Goal: Information Seeking & Learning: Check status

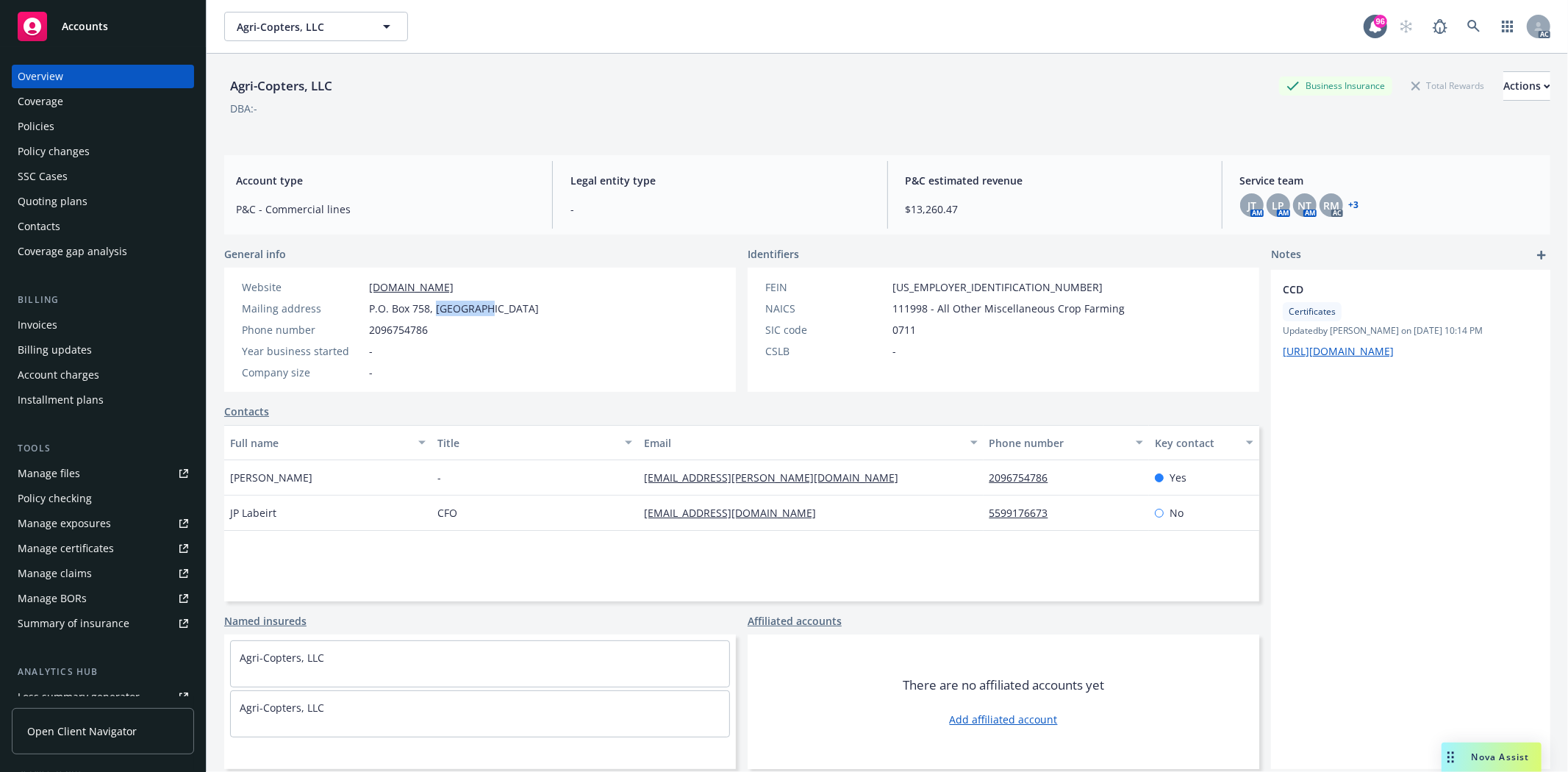
drag, startPoint x: 436, startPoint y: 304, endPoint x: 482, endPoint y: 306, distance: 46.0
click at [482, 306] on span "P.O. Box 758, Dos Palos, CA, 93620" at bounding box center [454, 309] width 170 height 16
copy span "Dos Palos"
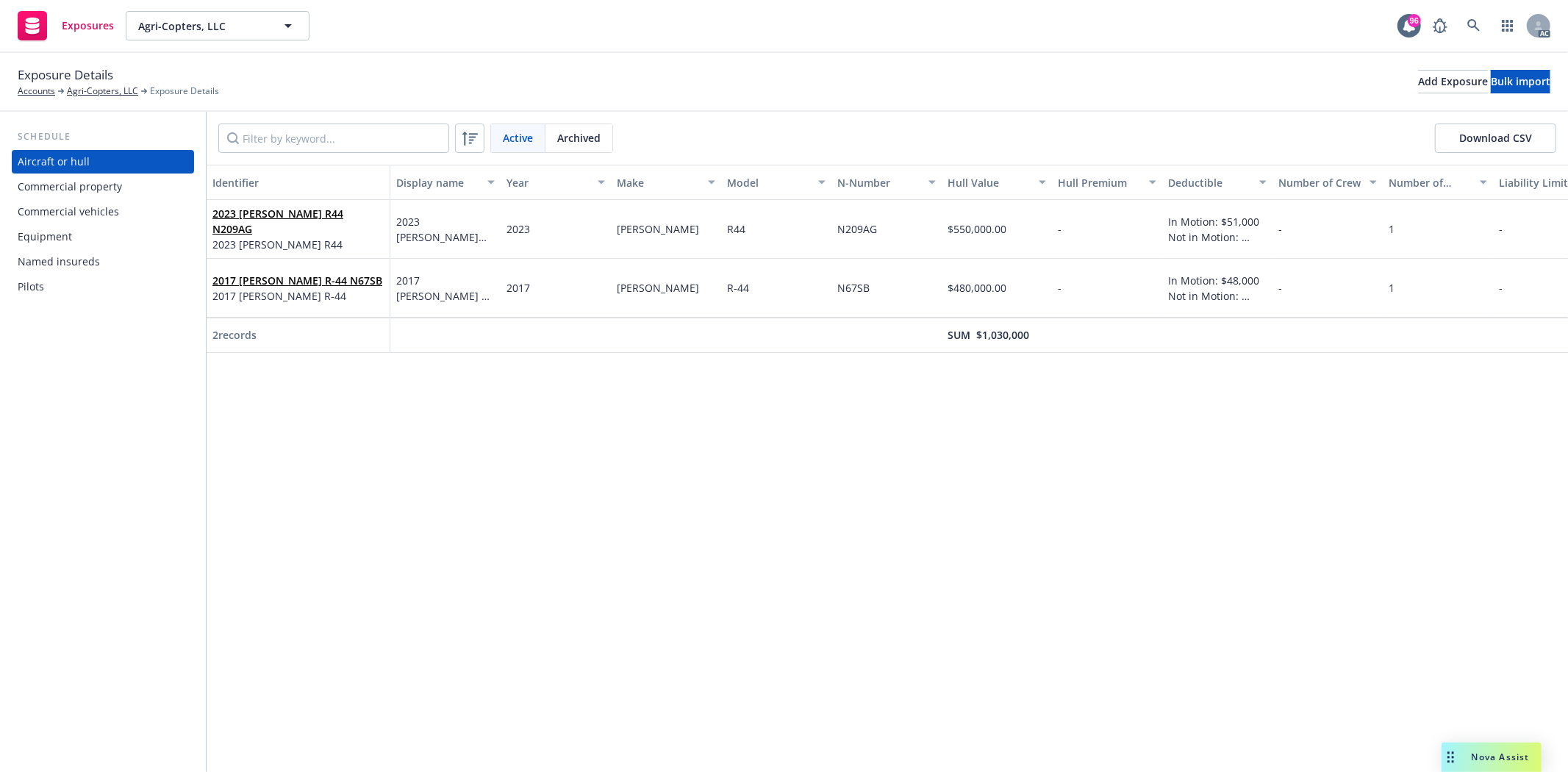
click at [92, 185] on div "Commercial property" at bounding box center [70, 187] width 105 height 23
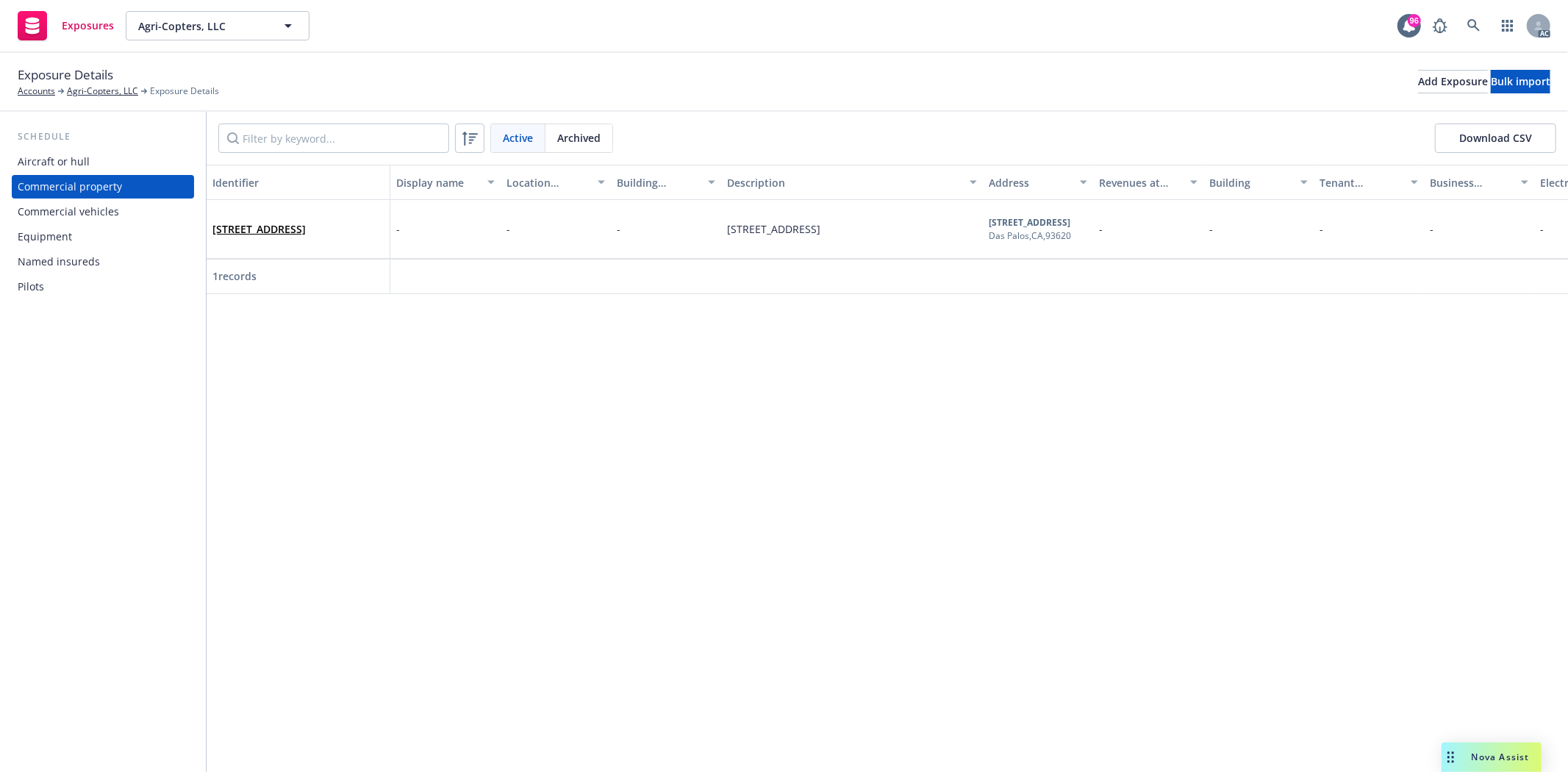
click at [83, 212] on div "Commercial vehicles" at bounding box center [69, 212] width 102 height 23
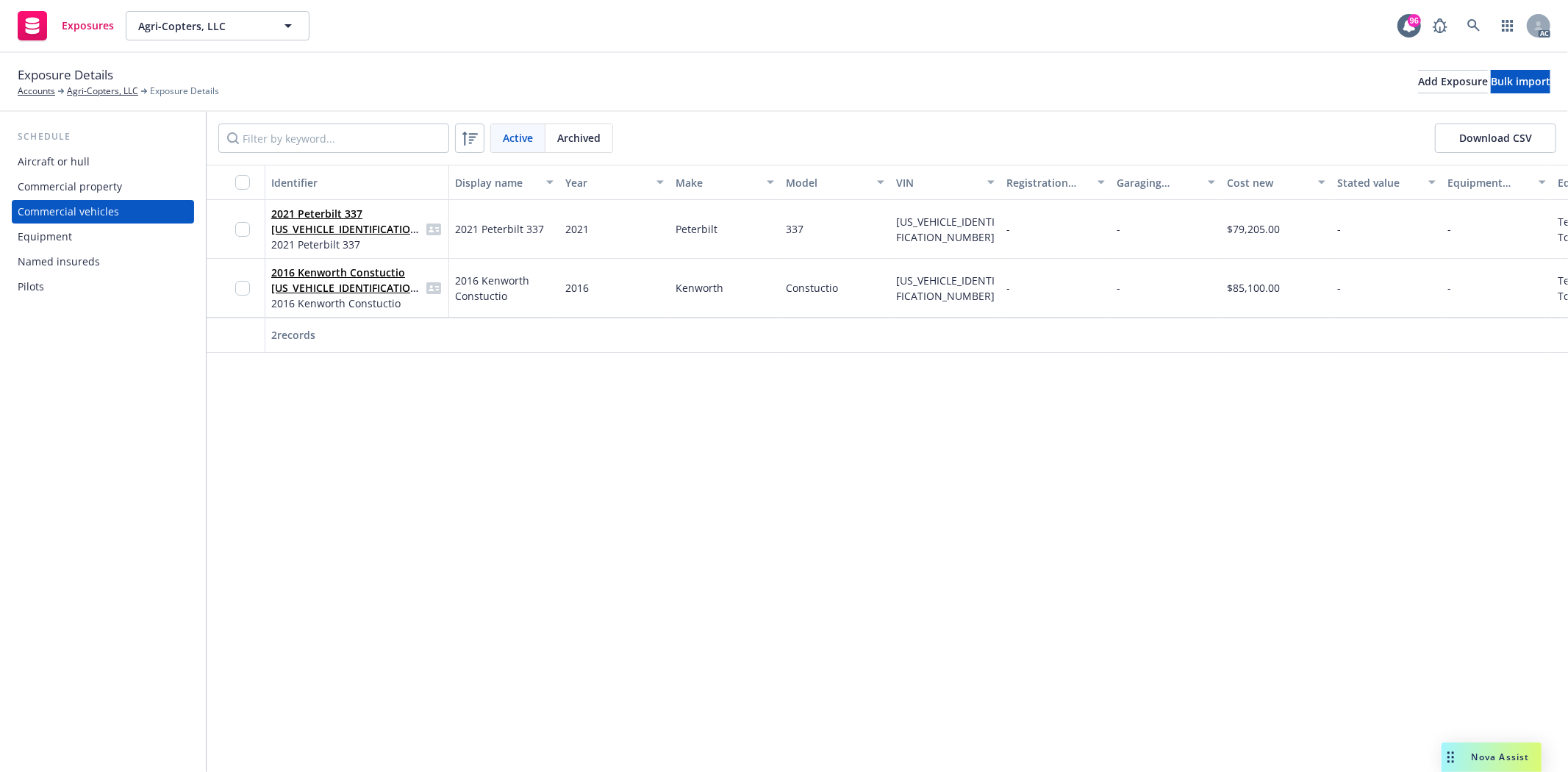
click at [74, 238] on div "Equipment" at bounding box center [103, 237] width 170 height 23
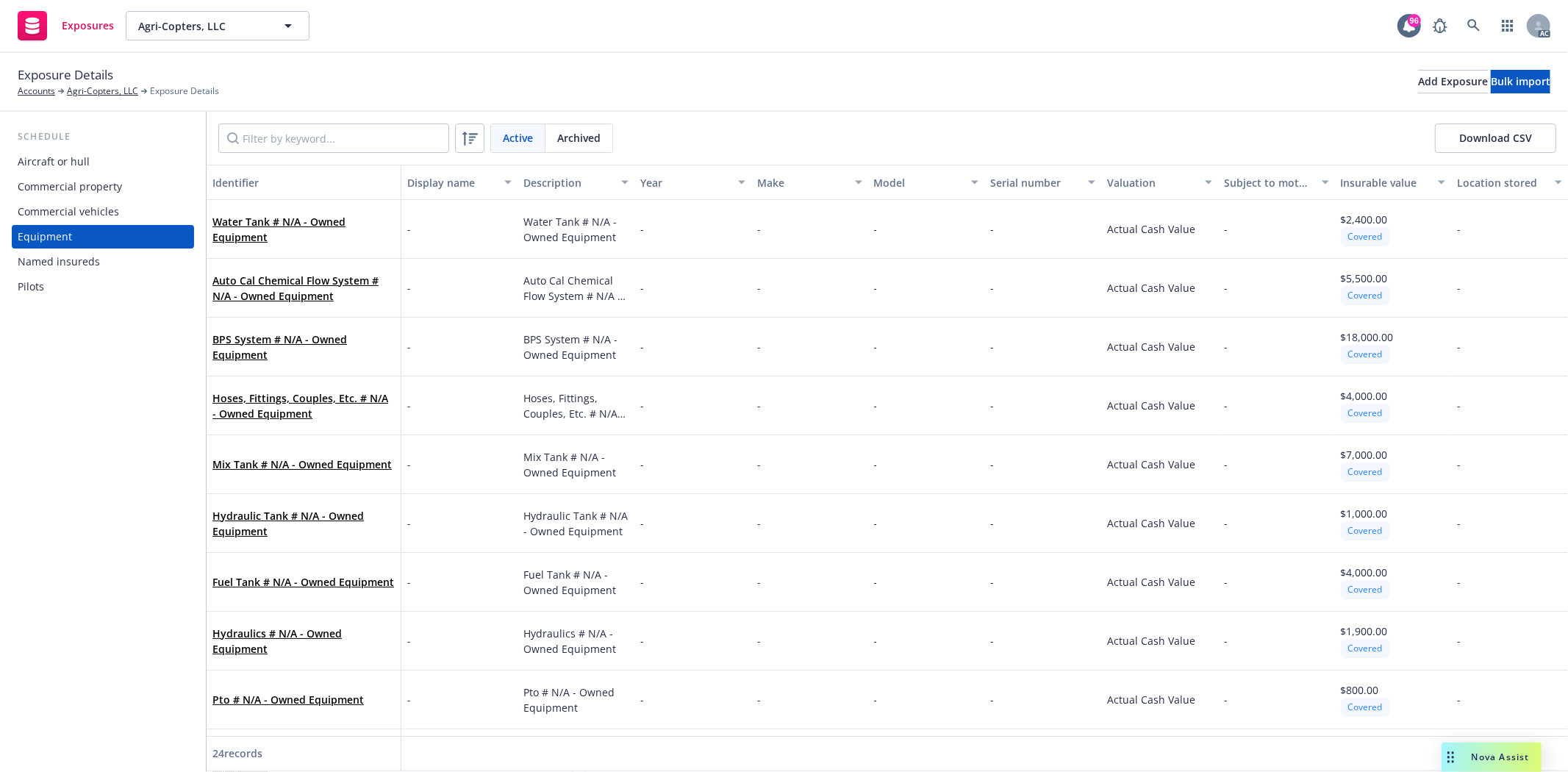
click at [66, 255] on div "Named insureds" at bounding box center [59, 262] width 82 height 23
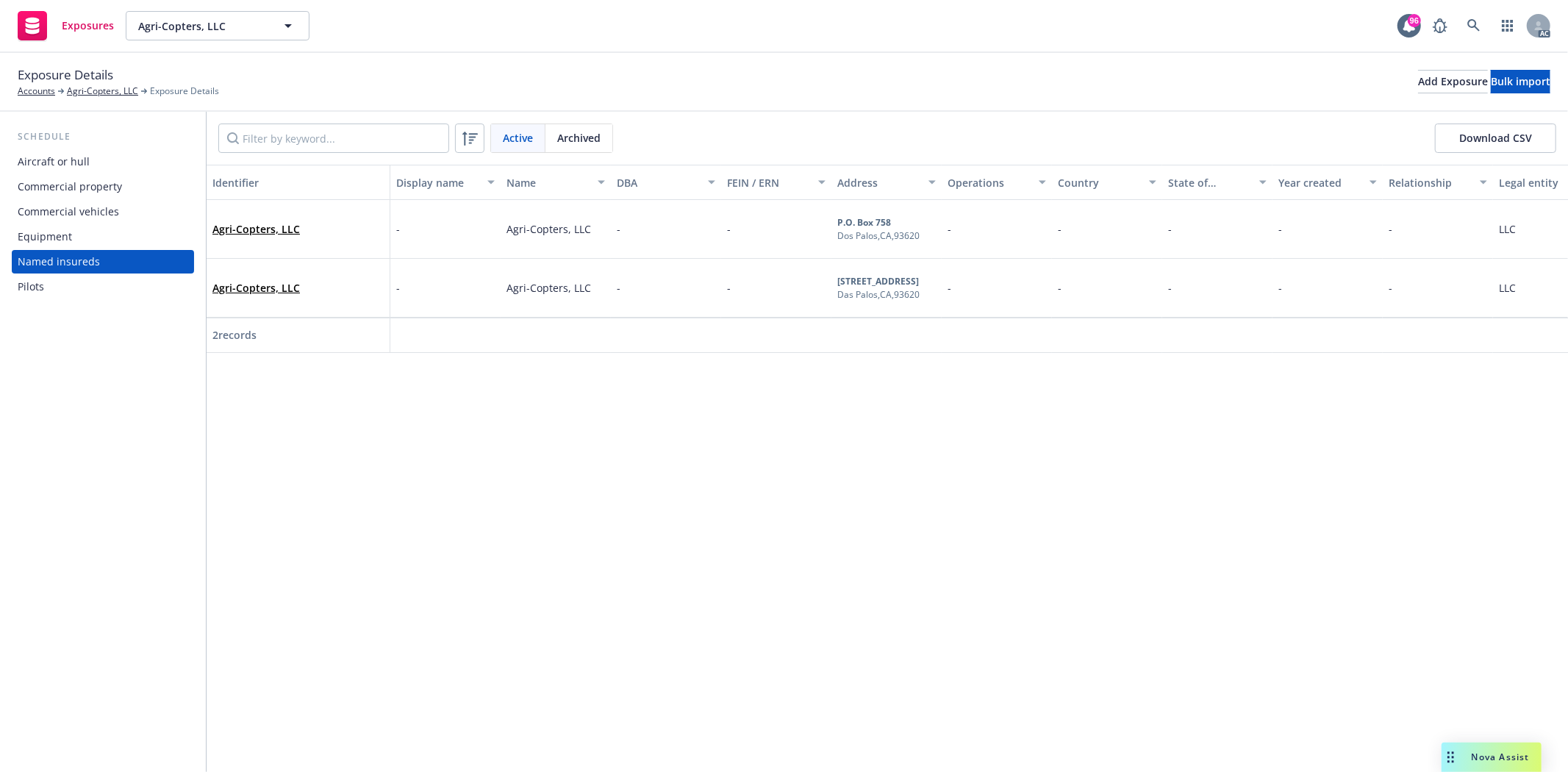
click at [38, 278] on div "Pilots" at bounding box center [31, 287] width 27 height 23
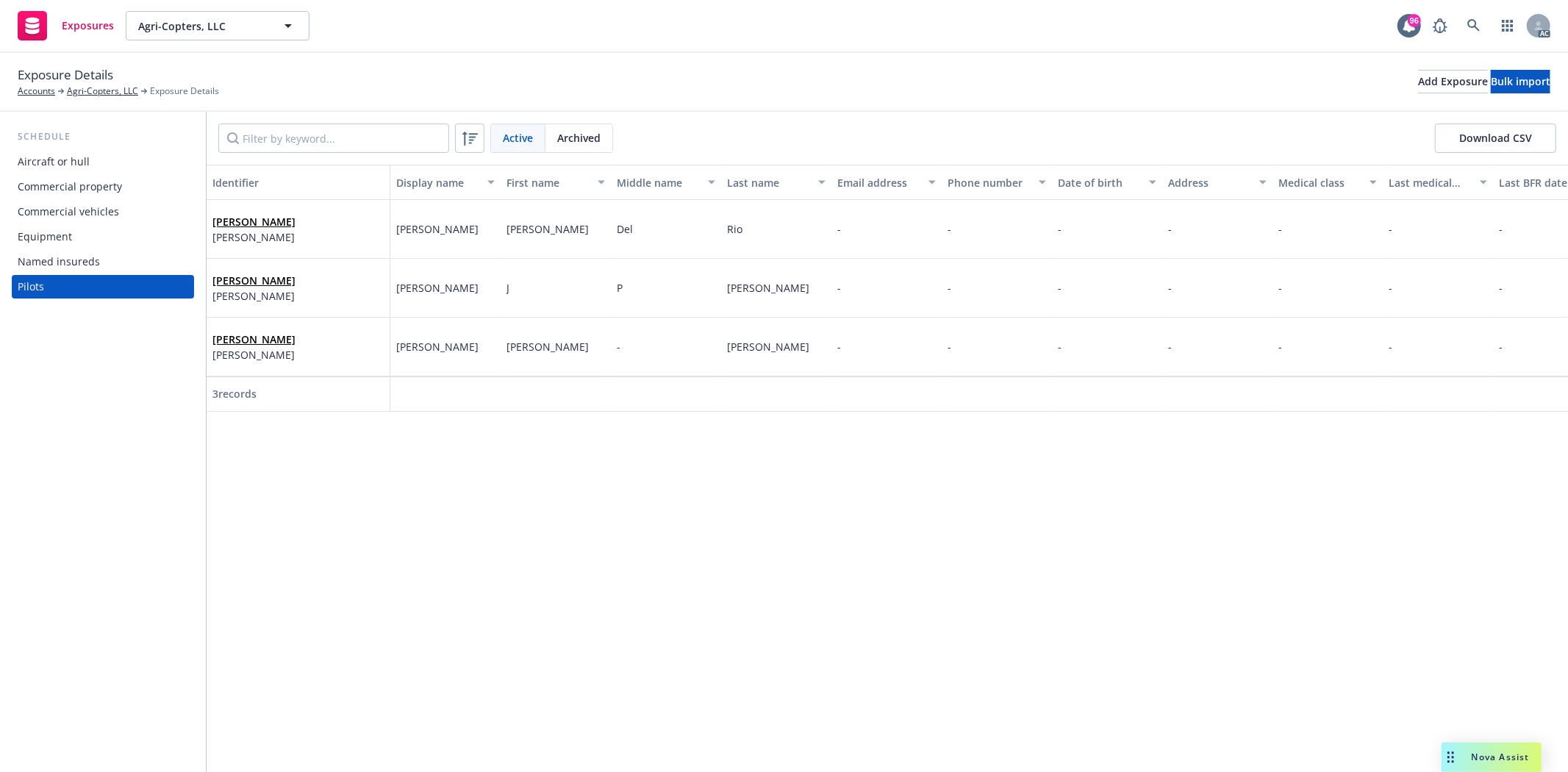
click at [91, 212] on div "Commercial vehicles" at bounding box center [69, 212] width 102 height 23
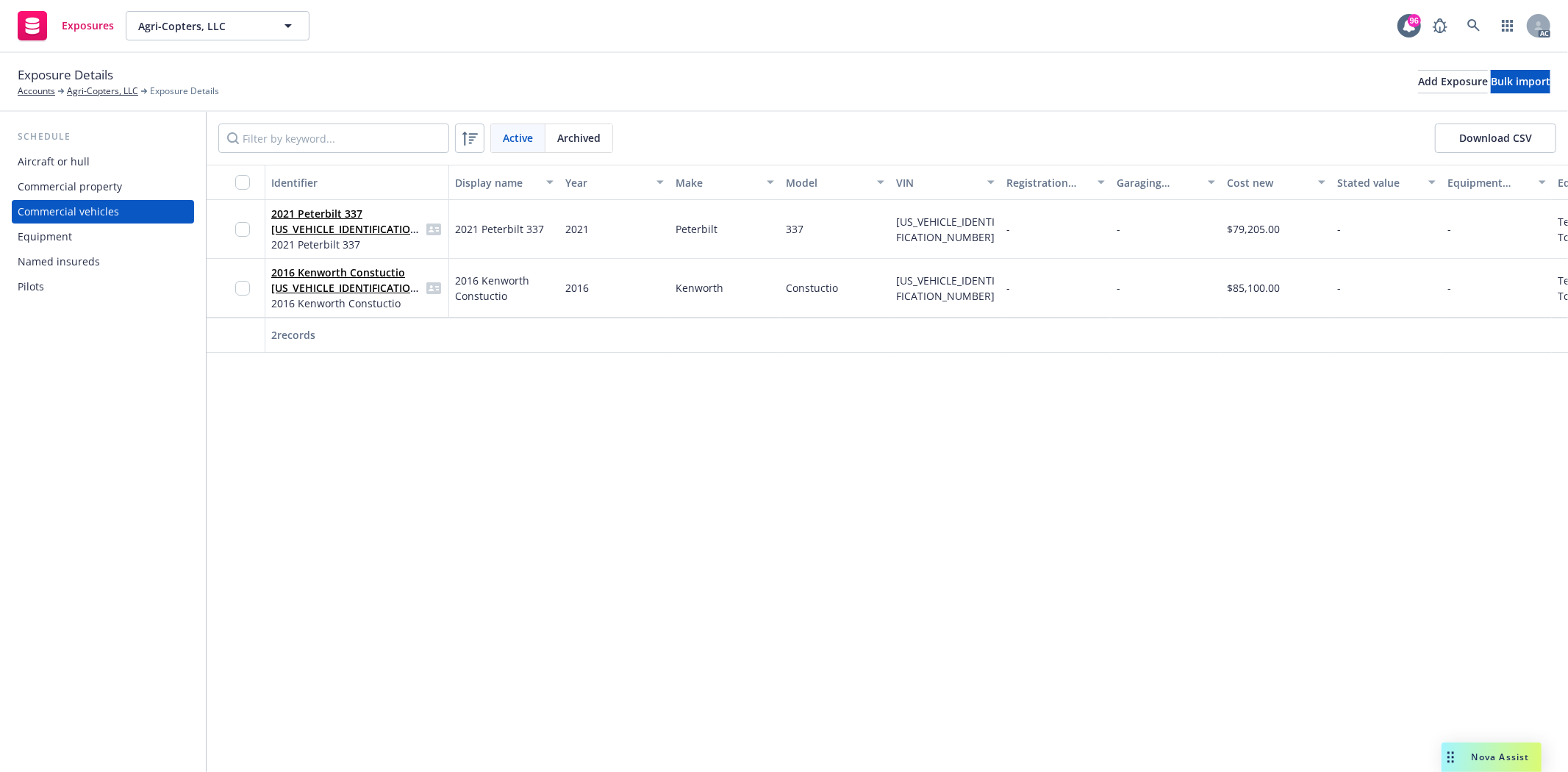
click at [160, 164] on div "Aircraft or hull" at bounding box center [103, 162] width 170 height 23
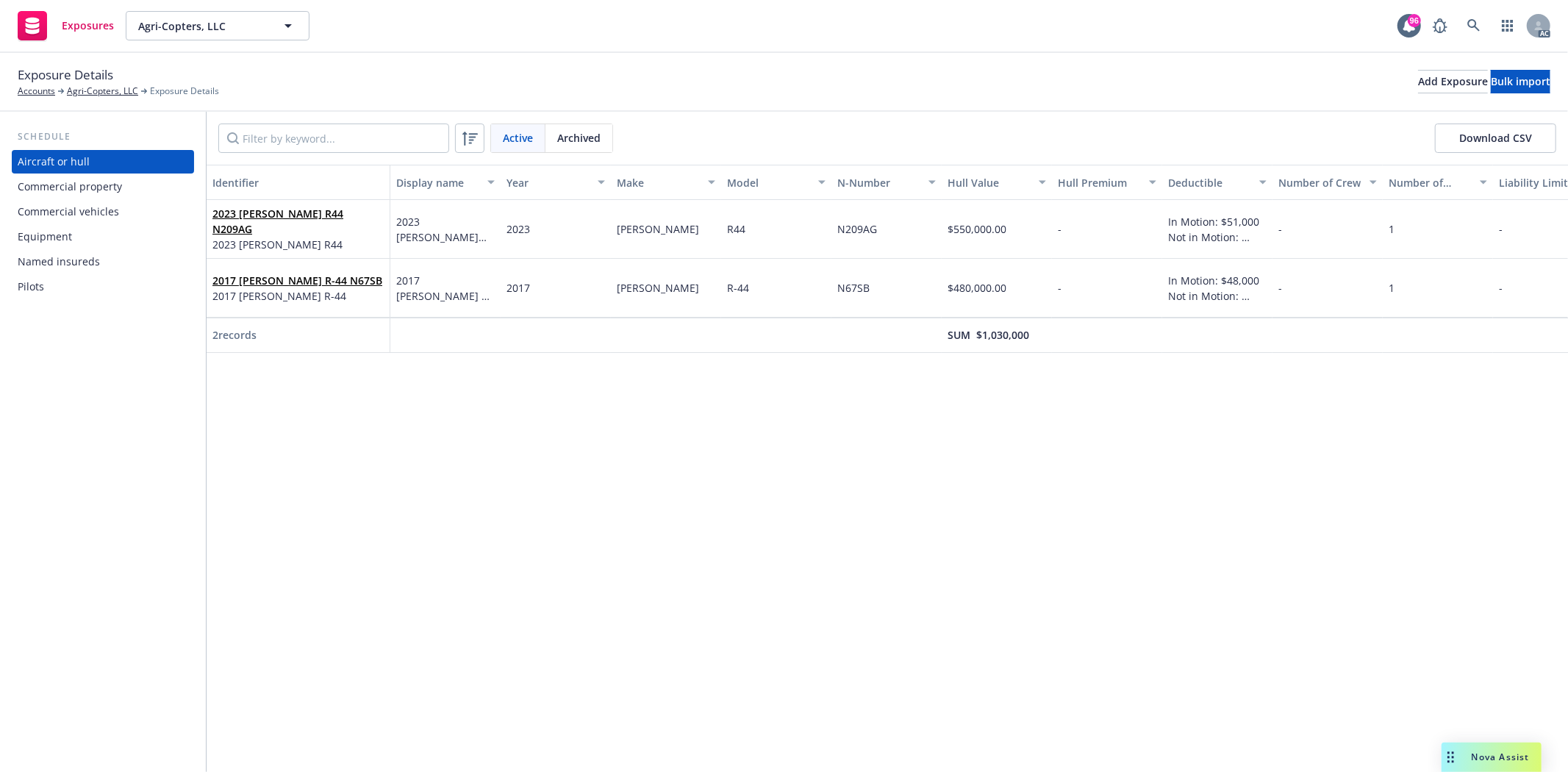
click at [147, 181] on div "Commercial property" at bounding box center [103, 187] width 170 height 23
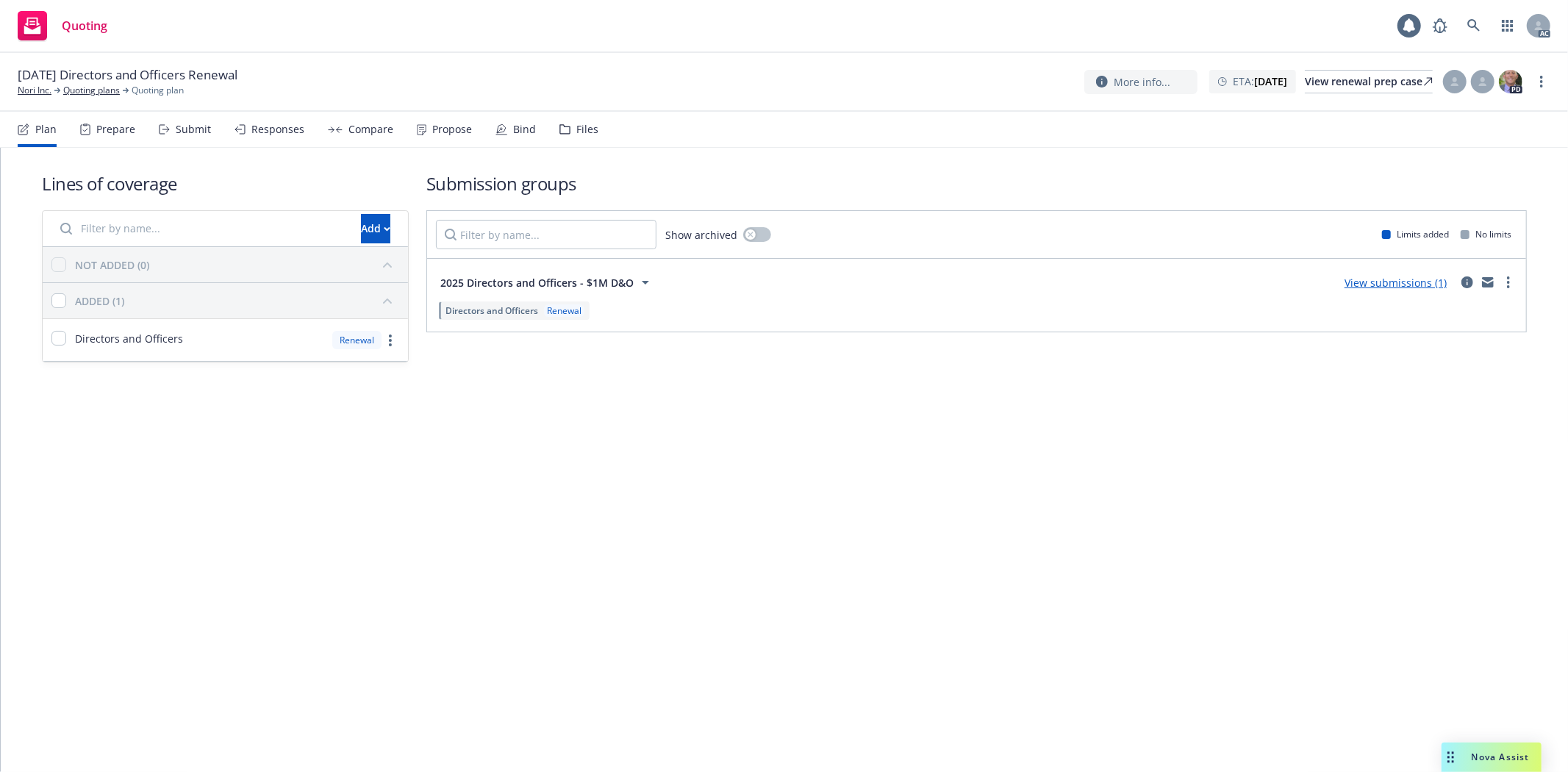
click at [103, 136] on div "Prepare" at bounding box center [107, 129] width 56 height 35
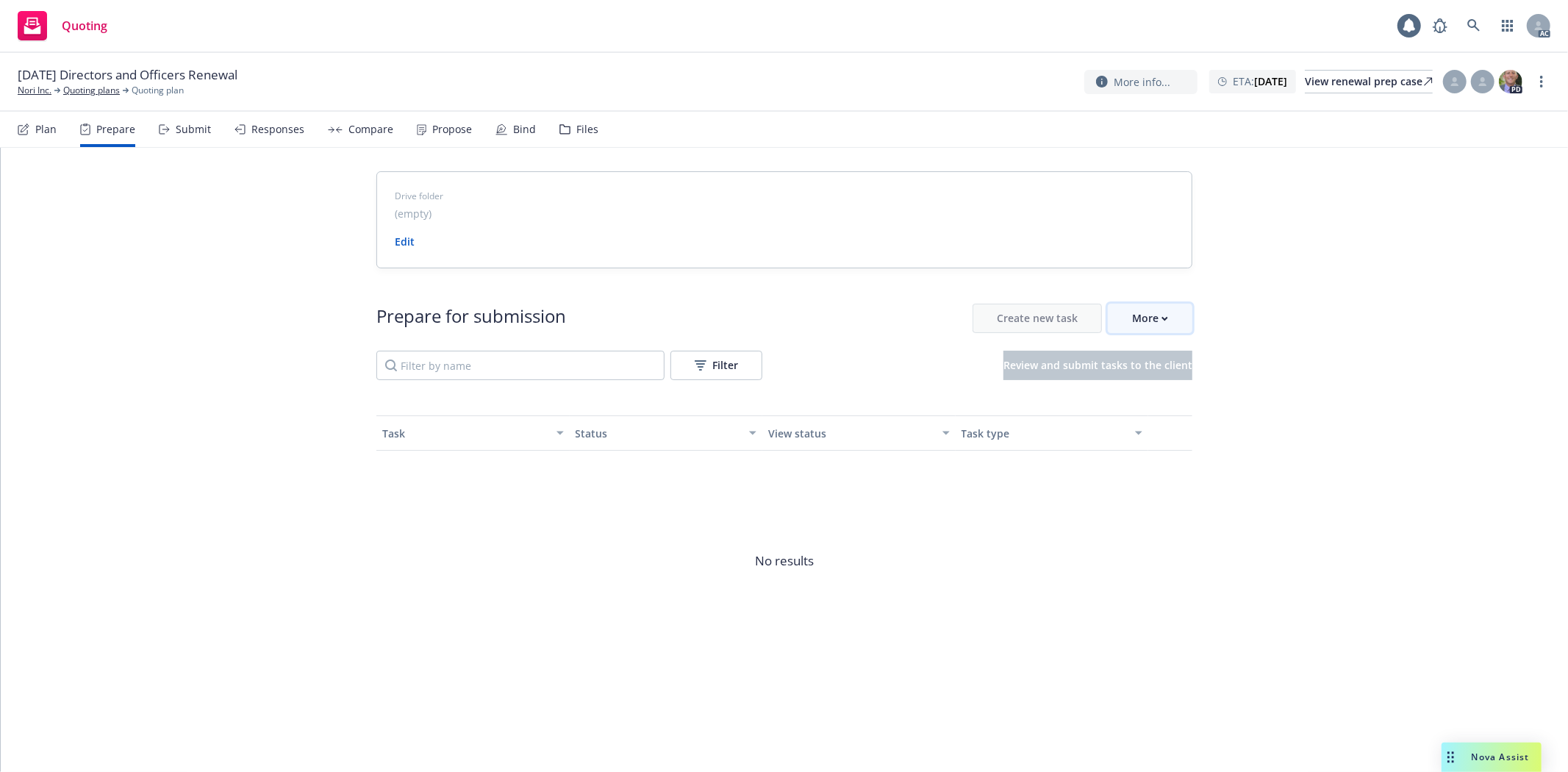
click at [1121, 312] on button "More" at bounding box center [1150, 318] width 84 height 30
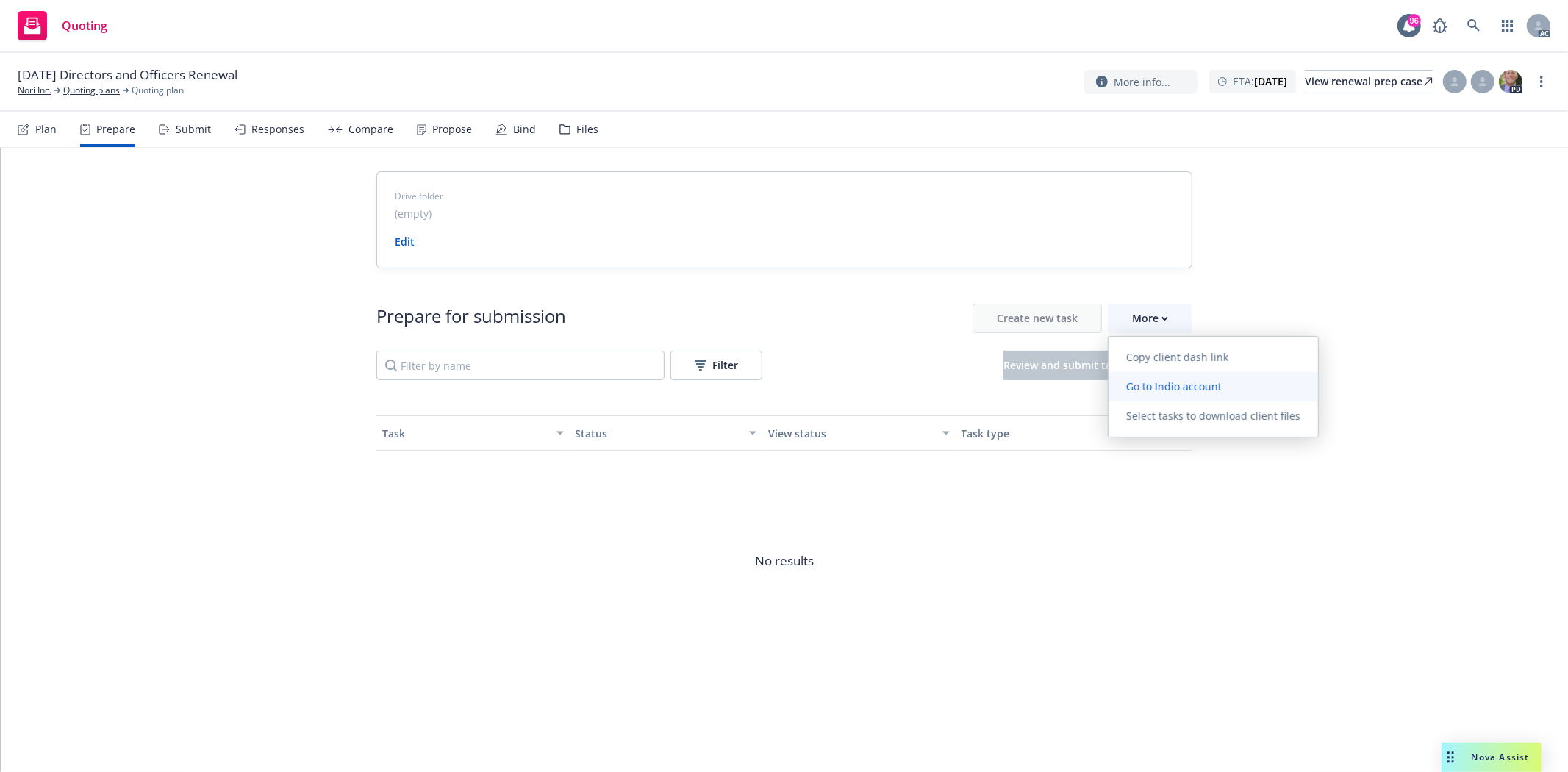
click at [1196, 376] on link "Go to Indio account" at bounding box center [1214, 387] width 210 height 30
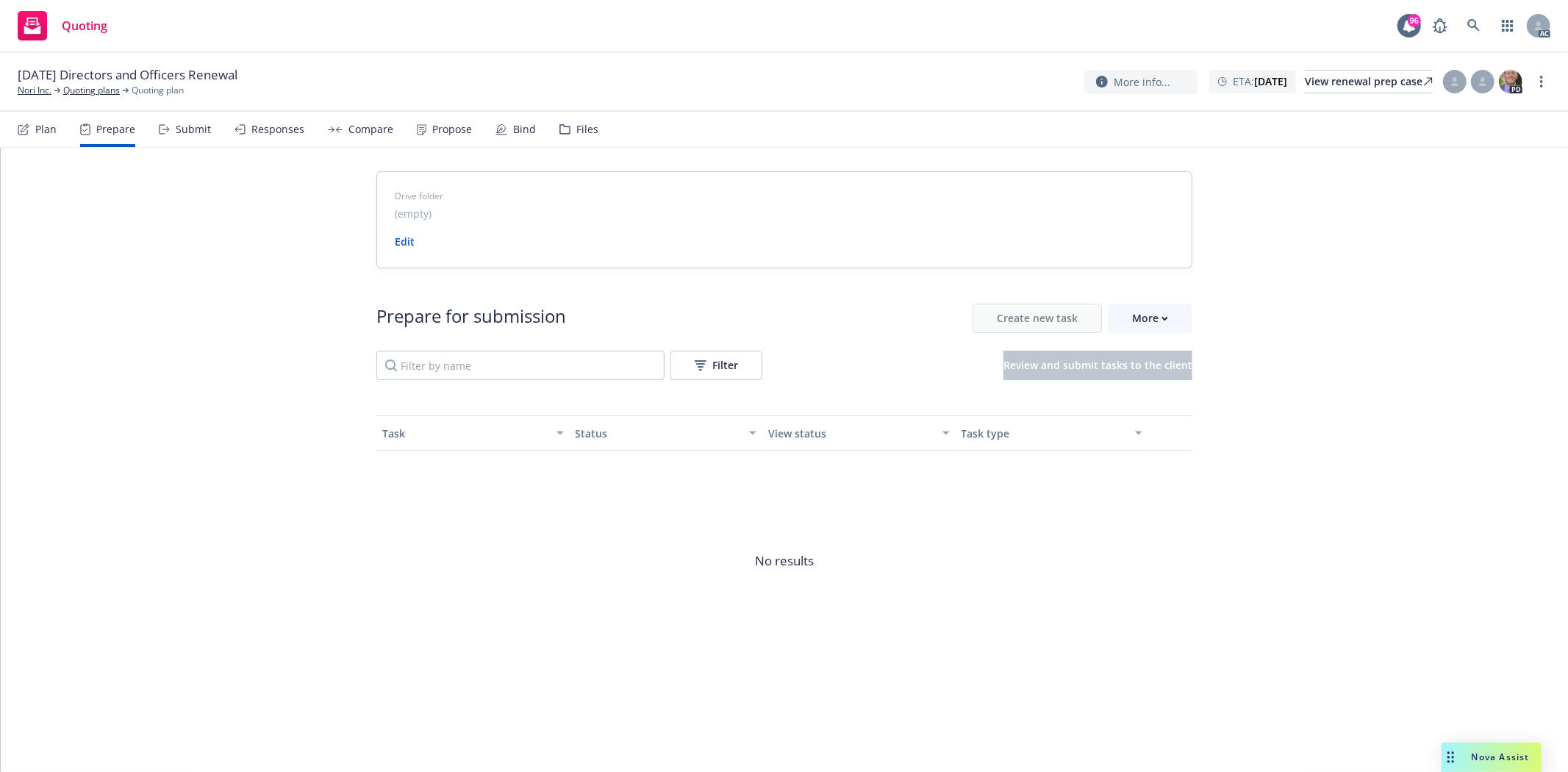
click at [1193, 319] on div "Drive folder (empty) Edit Prepare for submission Create new task More Filter Re…" at bounding box center [784, 439] width 1568 height 583
click at [1186, 321] on button "More" at bounding box center [1150, 318] width 84 height 30
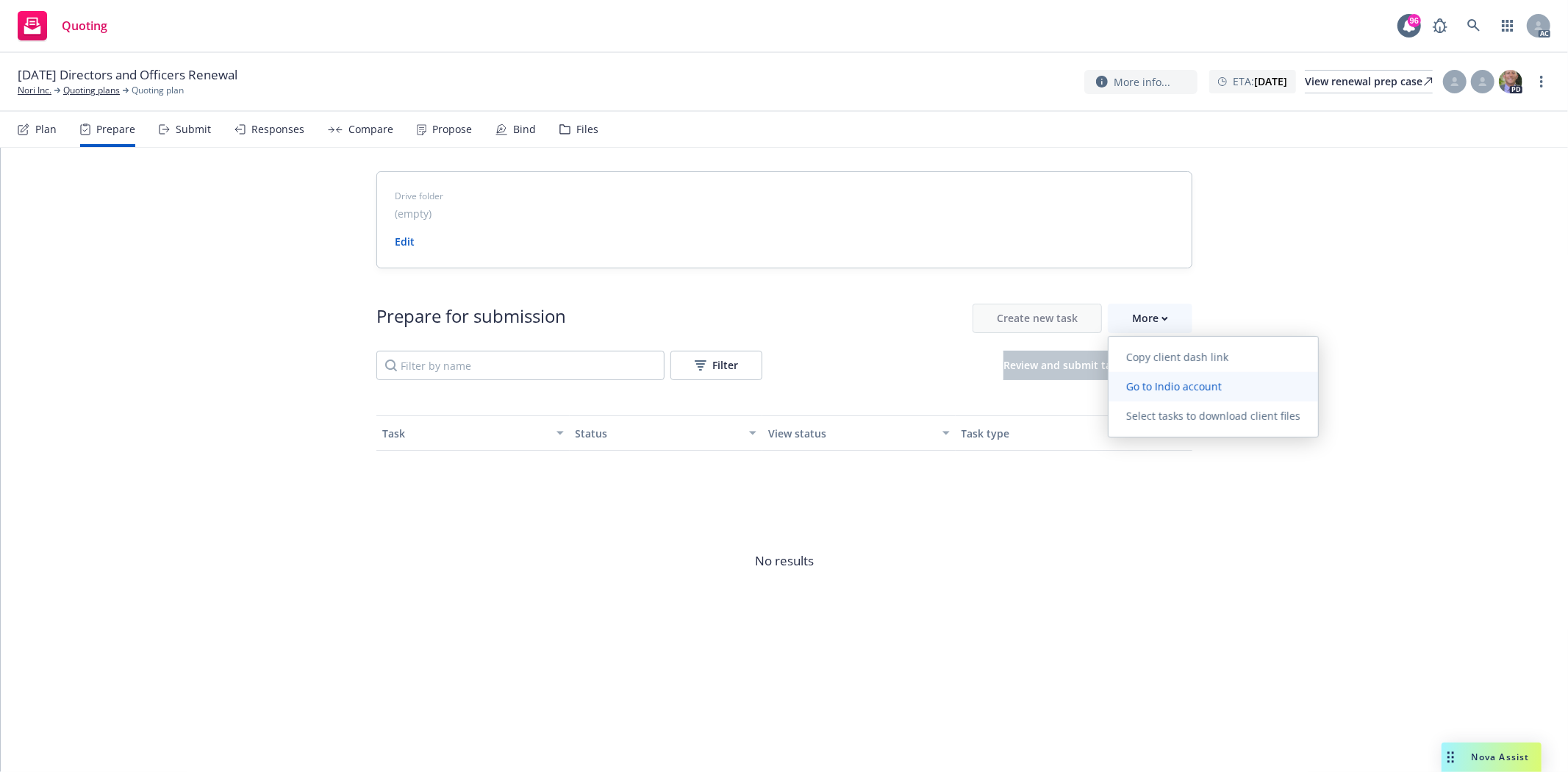
click at [1209, 386] on span "Go to Indio account" at bounding box center [1174, 386] width 131 height 14
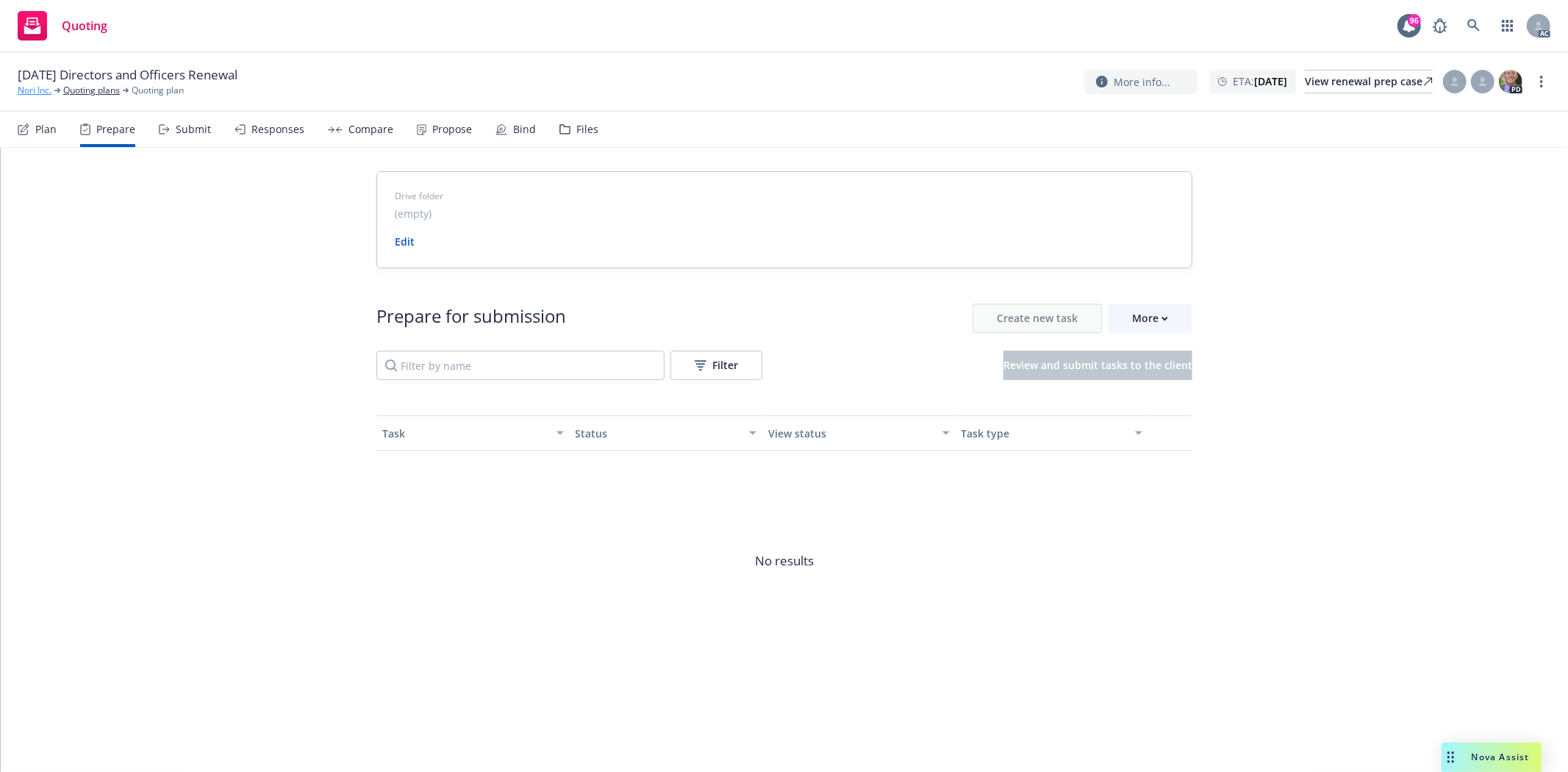
click at [30, 96] on link "Nori Inc." at bounding box center [34, 90] width 34 height 13
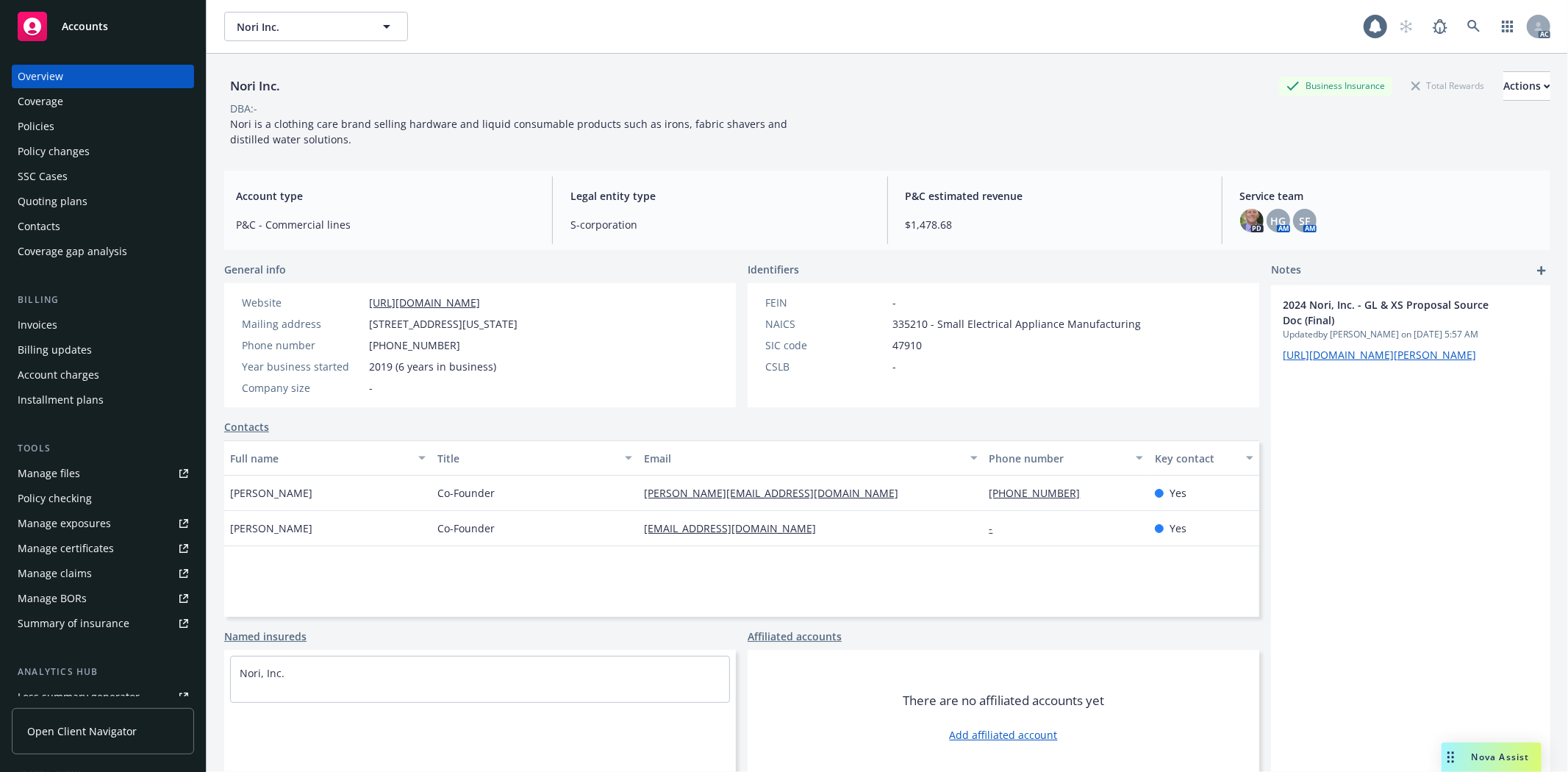
click at [64, 123] on div "Policies" at bounding box center [103, 127] width 170 height 23
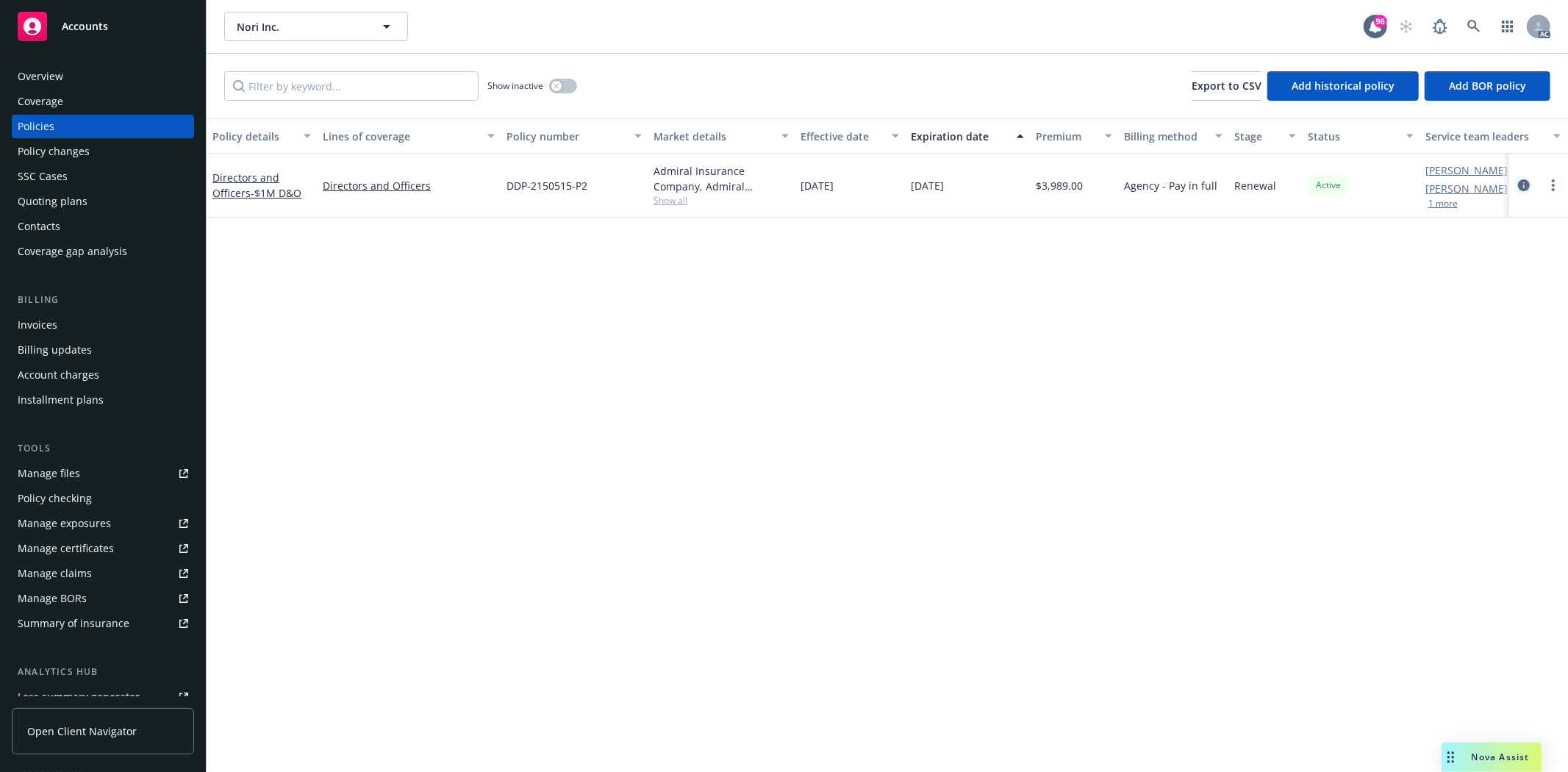
click at [1519, 180] on icon "circleInformation" at bounding box center [1524, 185] width 12 height 12
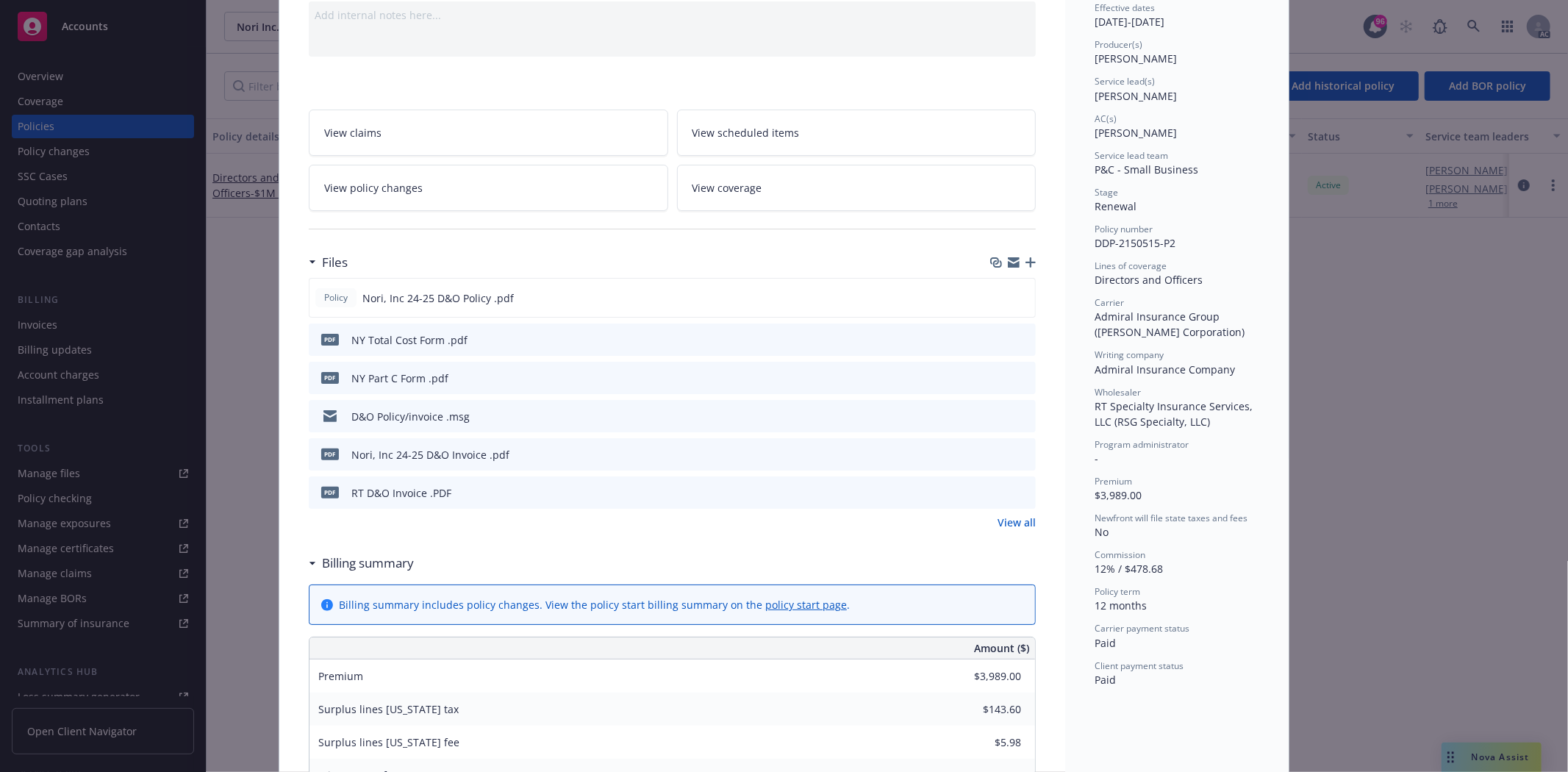
scroll to position [245, 0]
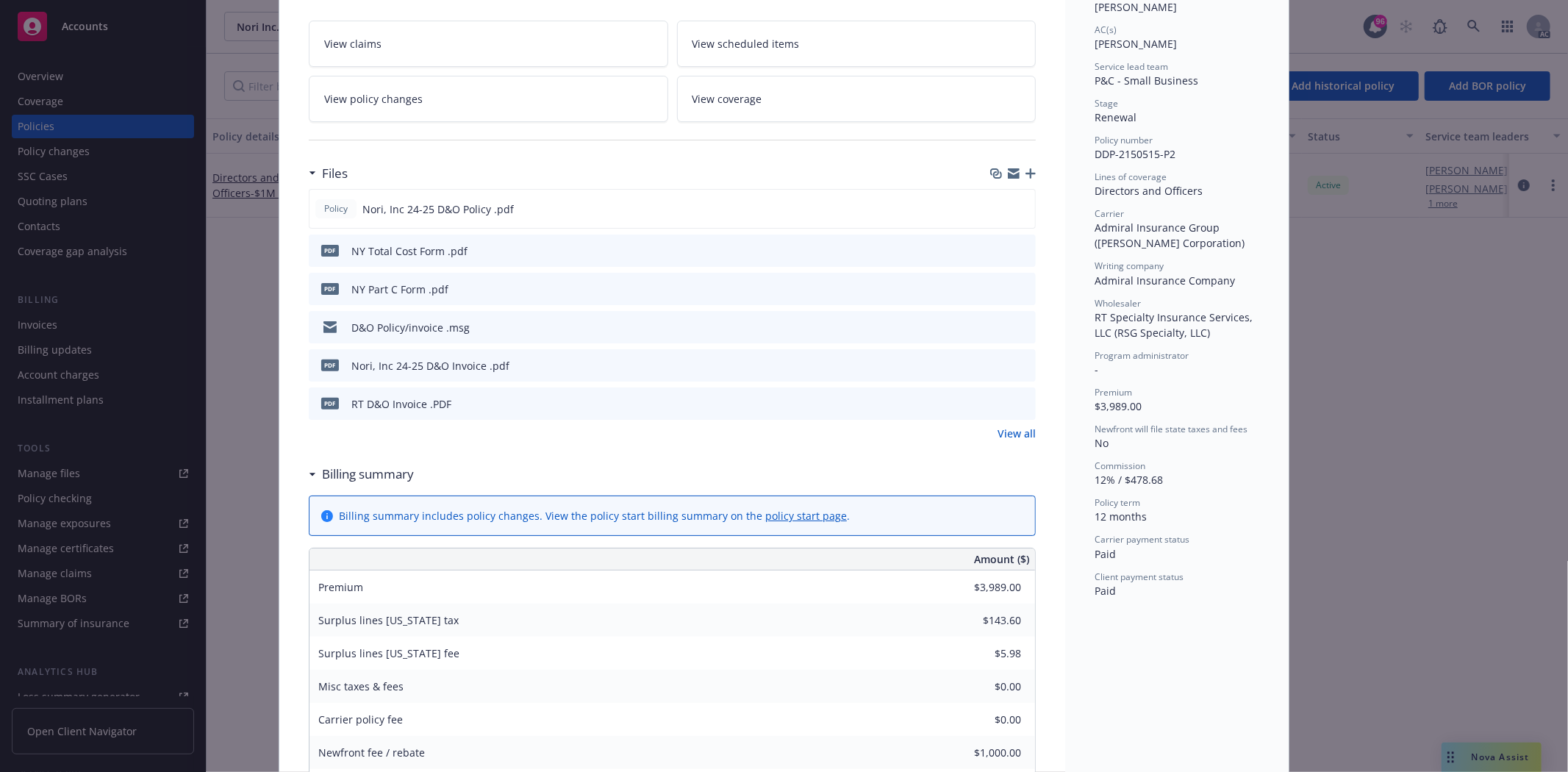
click at [1006, 430] on link "View all" at bounding box center [1017, 433] width 38 height 16
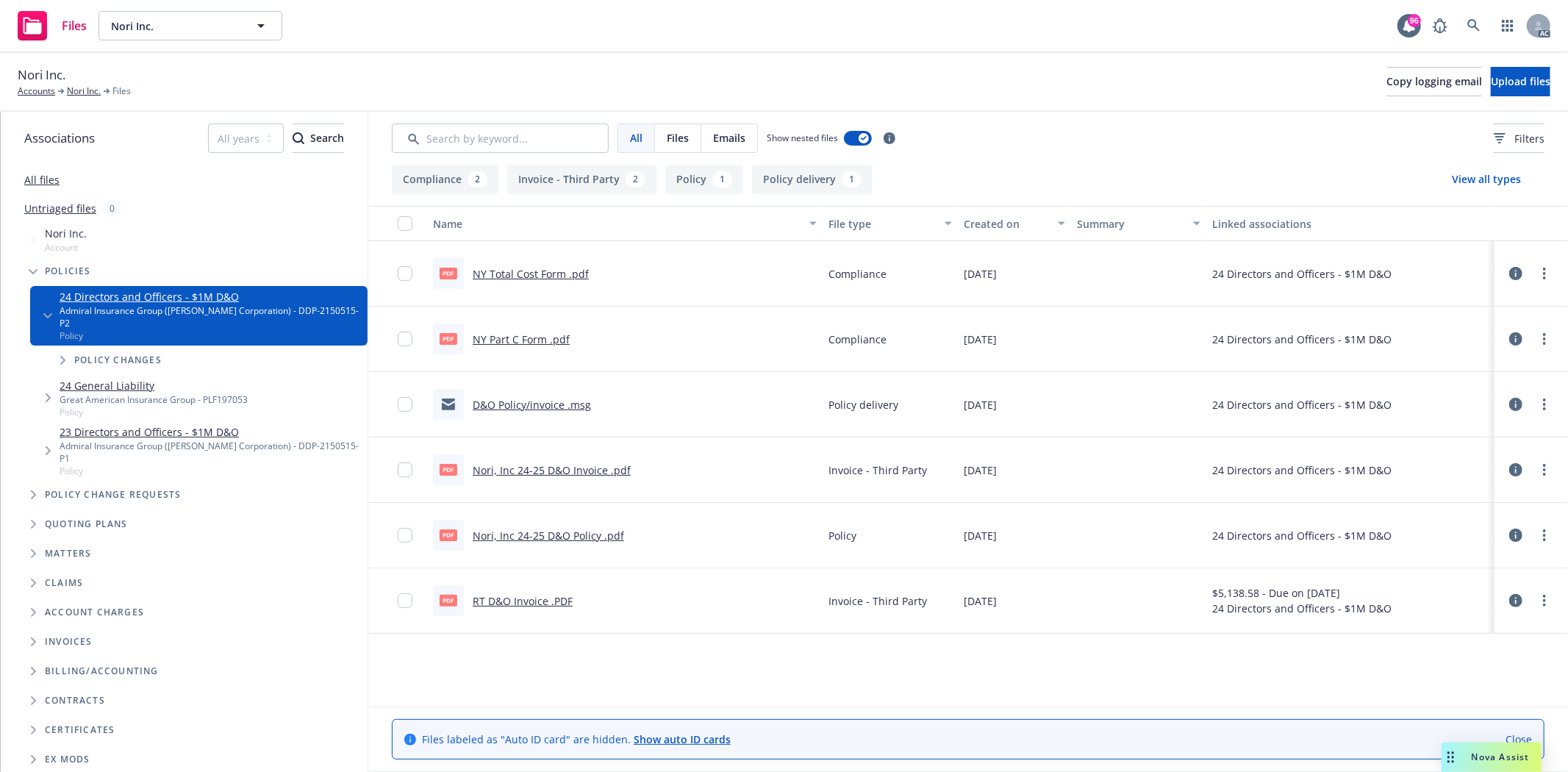
click at [551, 534] on link "Nori, Inc 24-25 D&O Policy .pdf" at bounding box center [549, 536] width 152 height 14
click at [23, 171] on div "All files" at bounding box center [184, 180] width 367 height 30
click at [38, 171] on div "All files" at bounding box center [184, 180] width 367 height 30
click at [41, 179] on link "All files" at bounding box center [41, 180] width 35 height 14
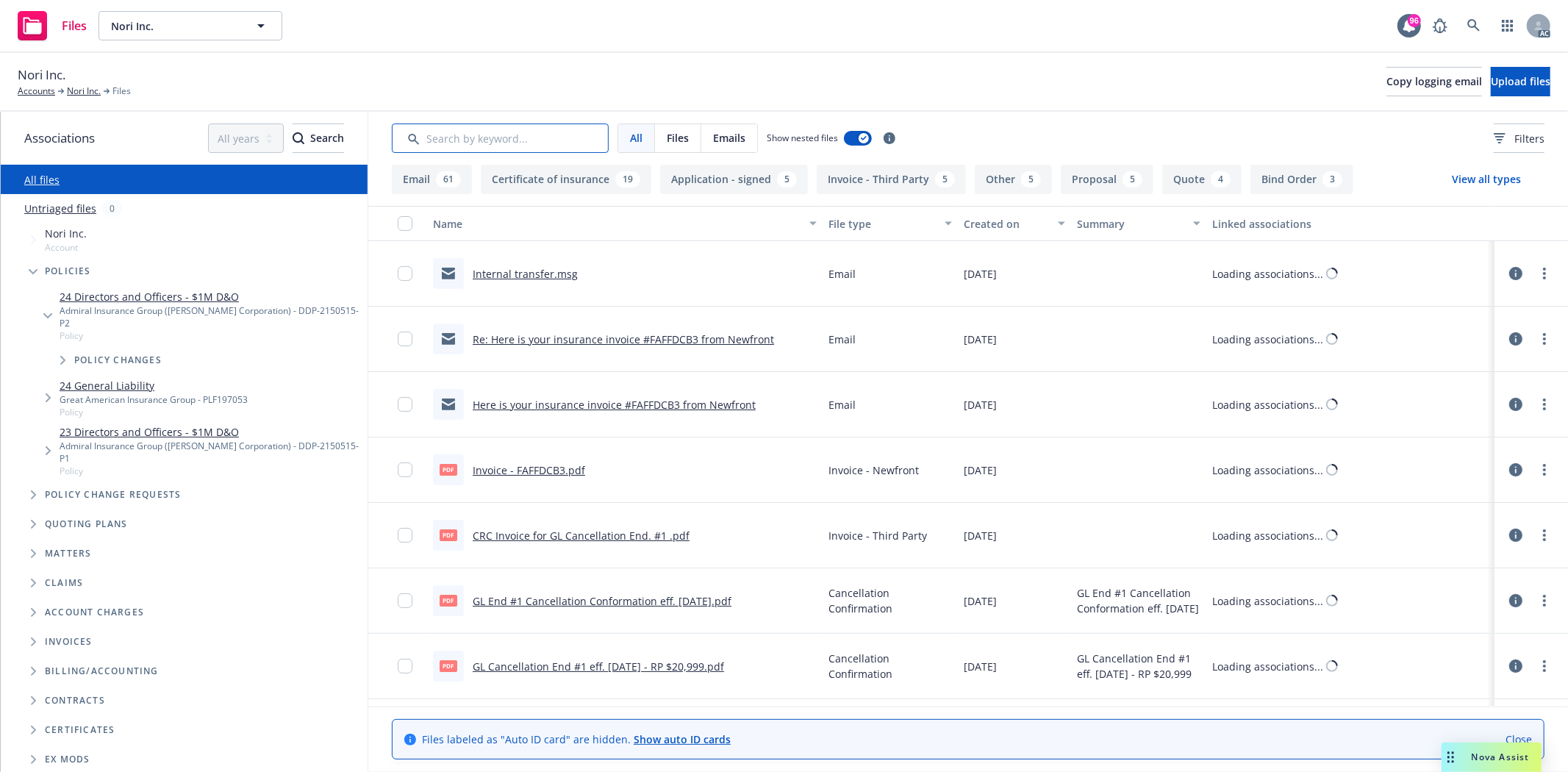
click at [537, 142] on input "Search by keyword..." at bounding box center [500, 138] width 217 height 30
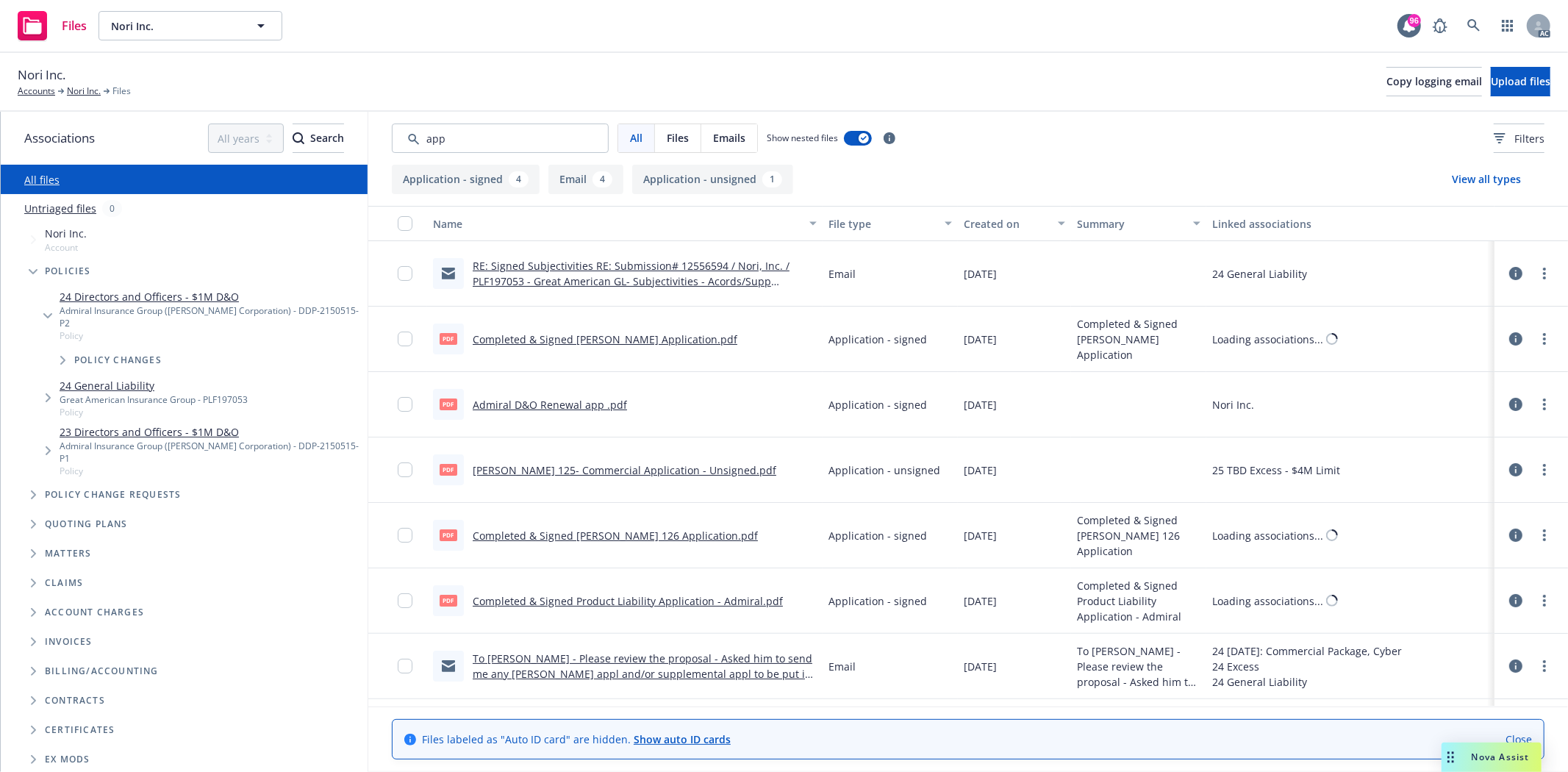
click at [1004, 228] on div "Created on" at bounding box center [1006, 224] width 85 height 16
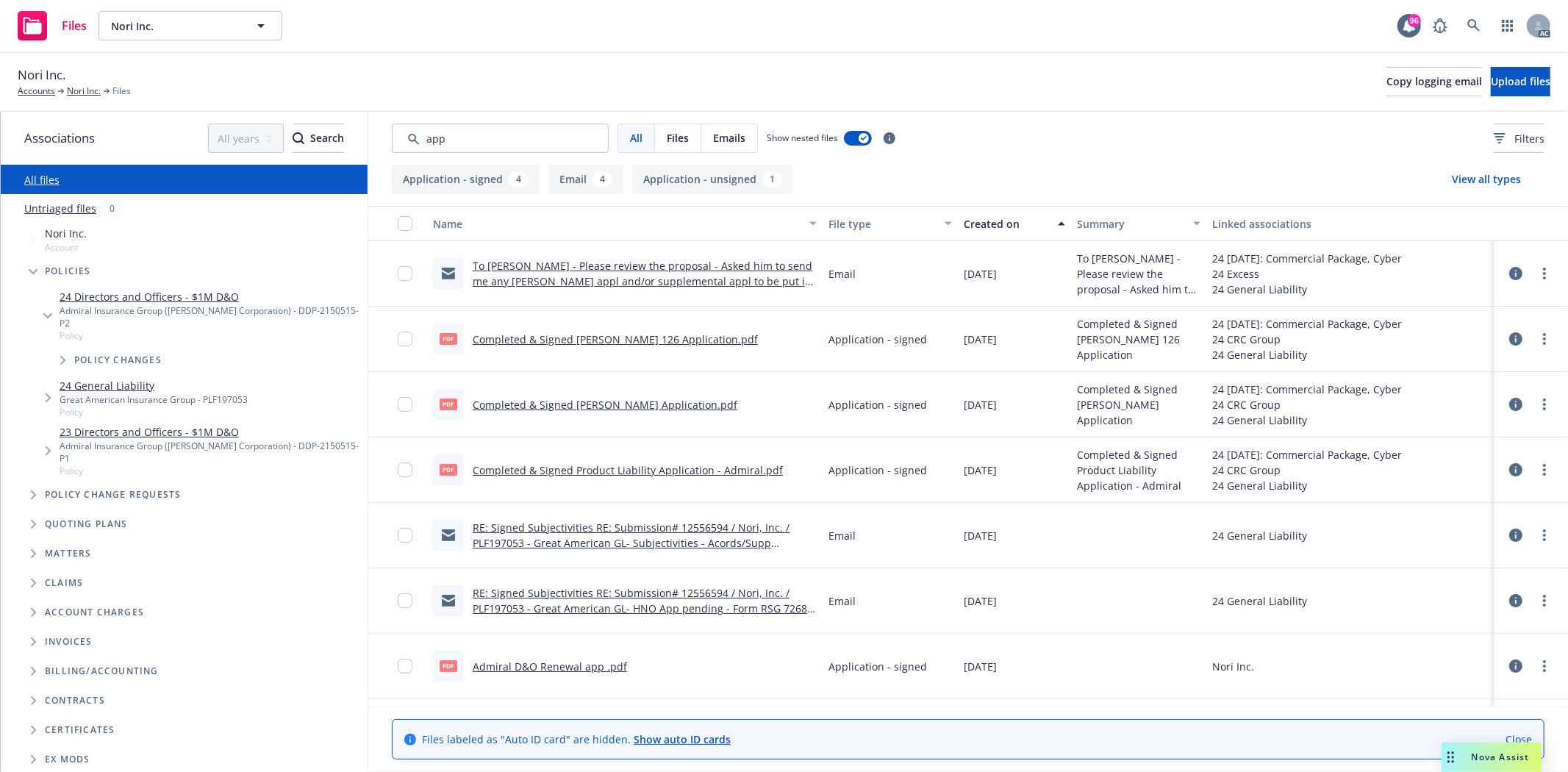
click at [1004, 228] on div "Created on" at bounding box center [1006, 224] width 85 height 16
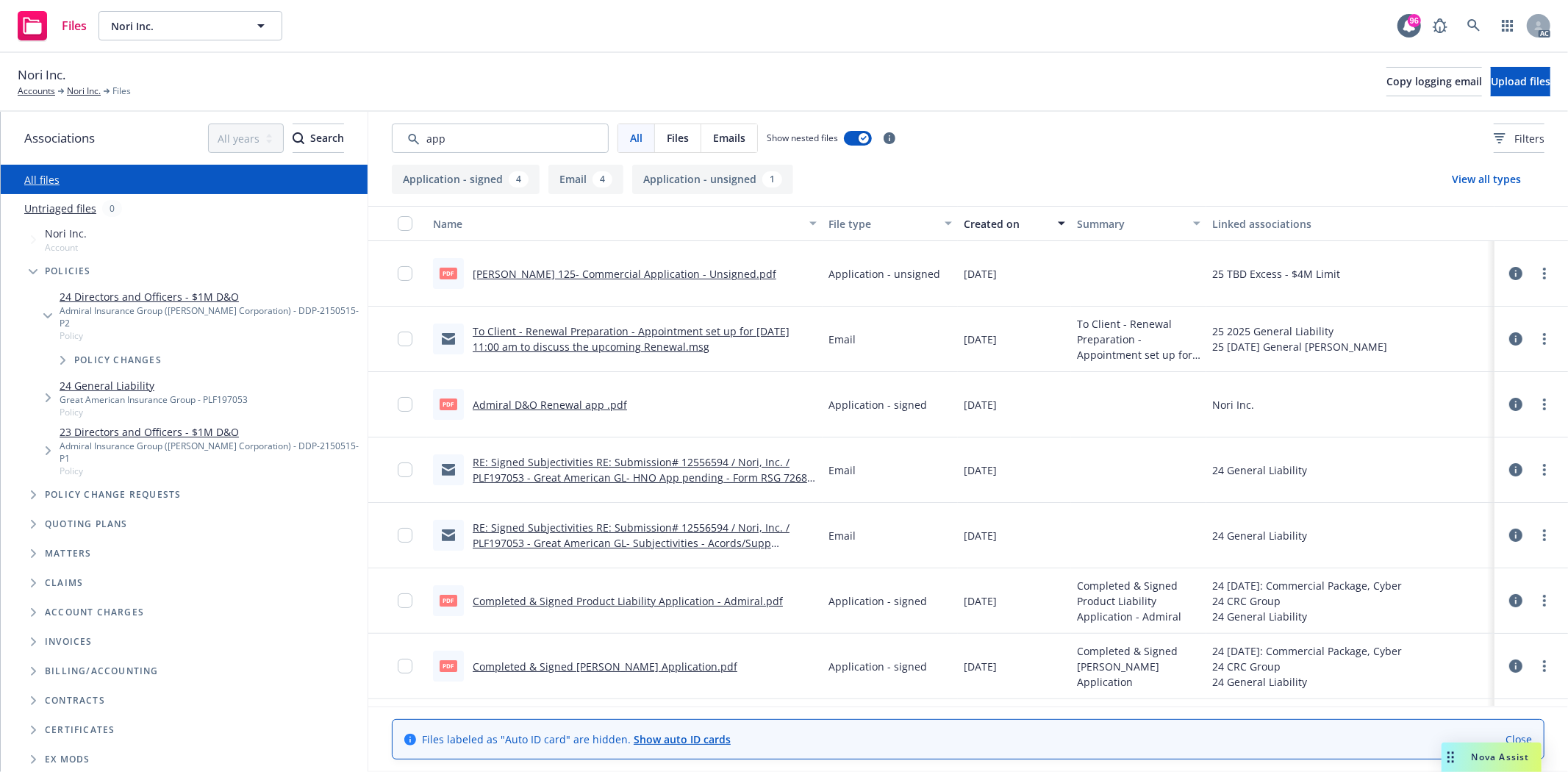
click at [1004, 228] on div "Created on" at bounding box center [1006, 224] width 85 height 16
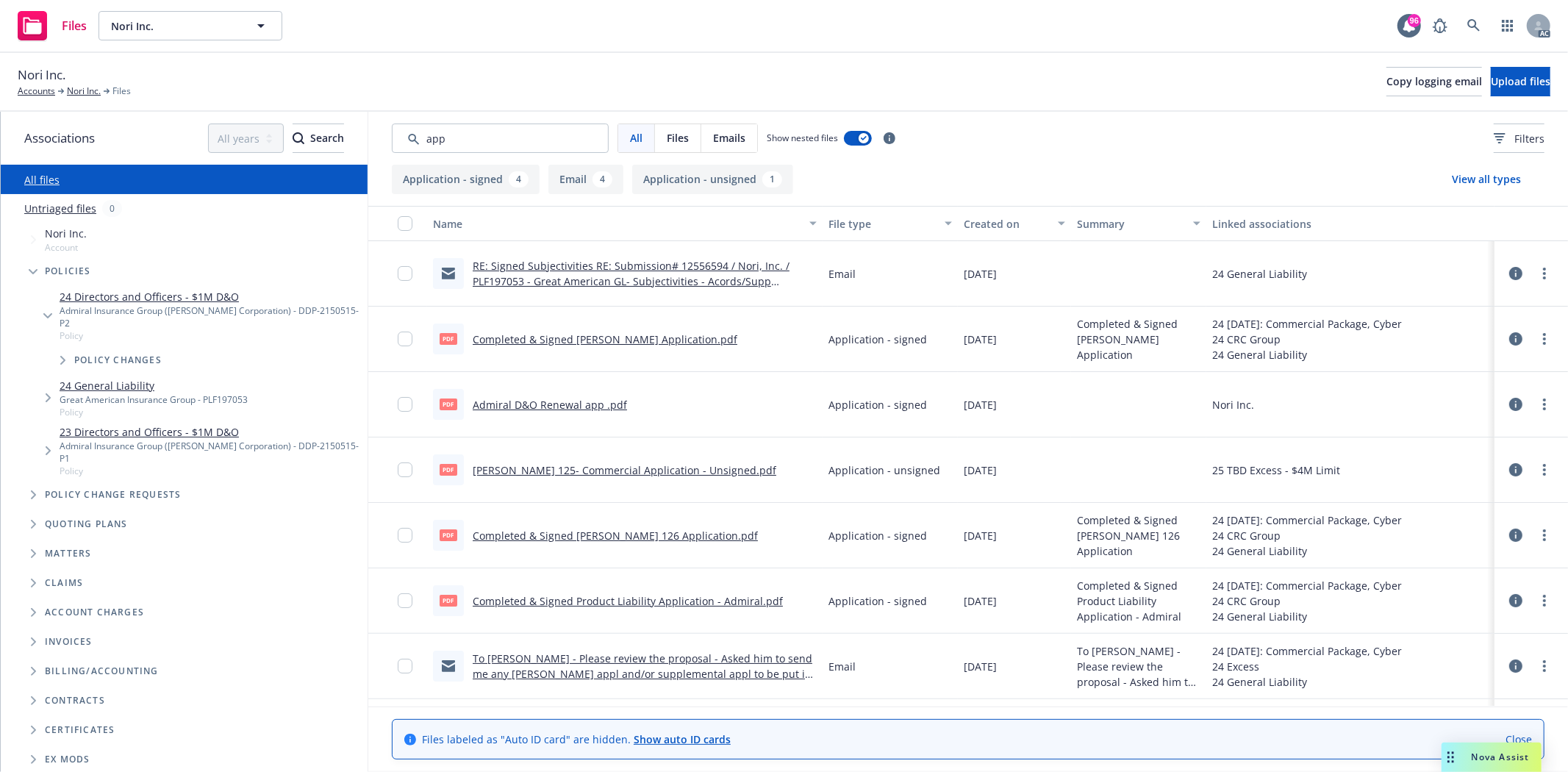
click at [1004, 228] on div "Created on" at bounding box center [1006, 224] width 85 height 16
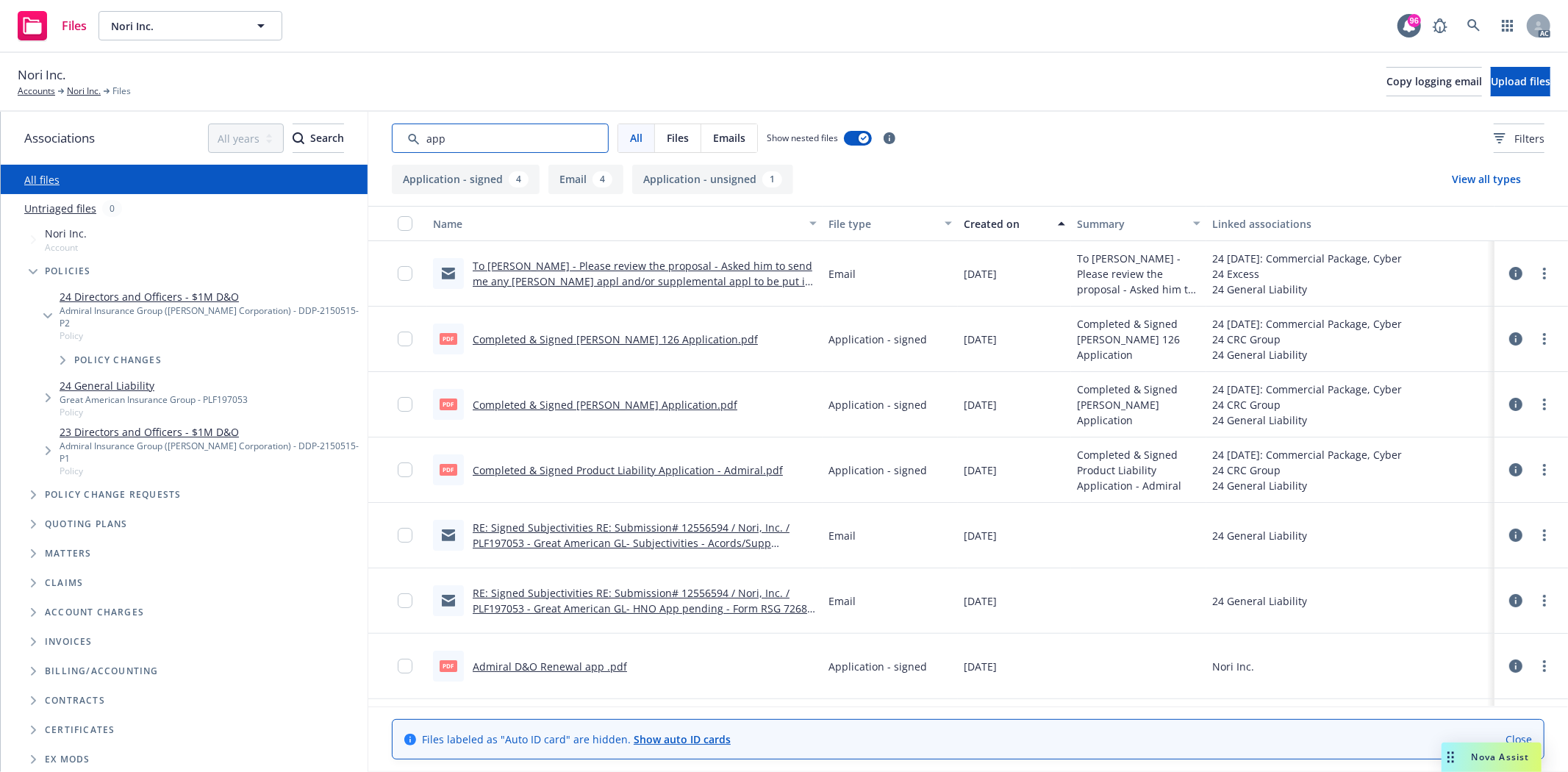
click at [482, 145] on input "Search by keyword..." at bounding box center [500, 138] width 217 height 30
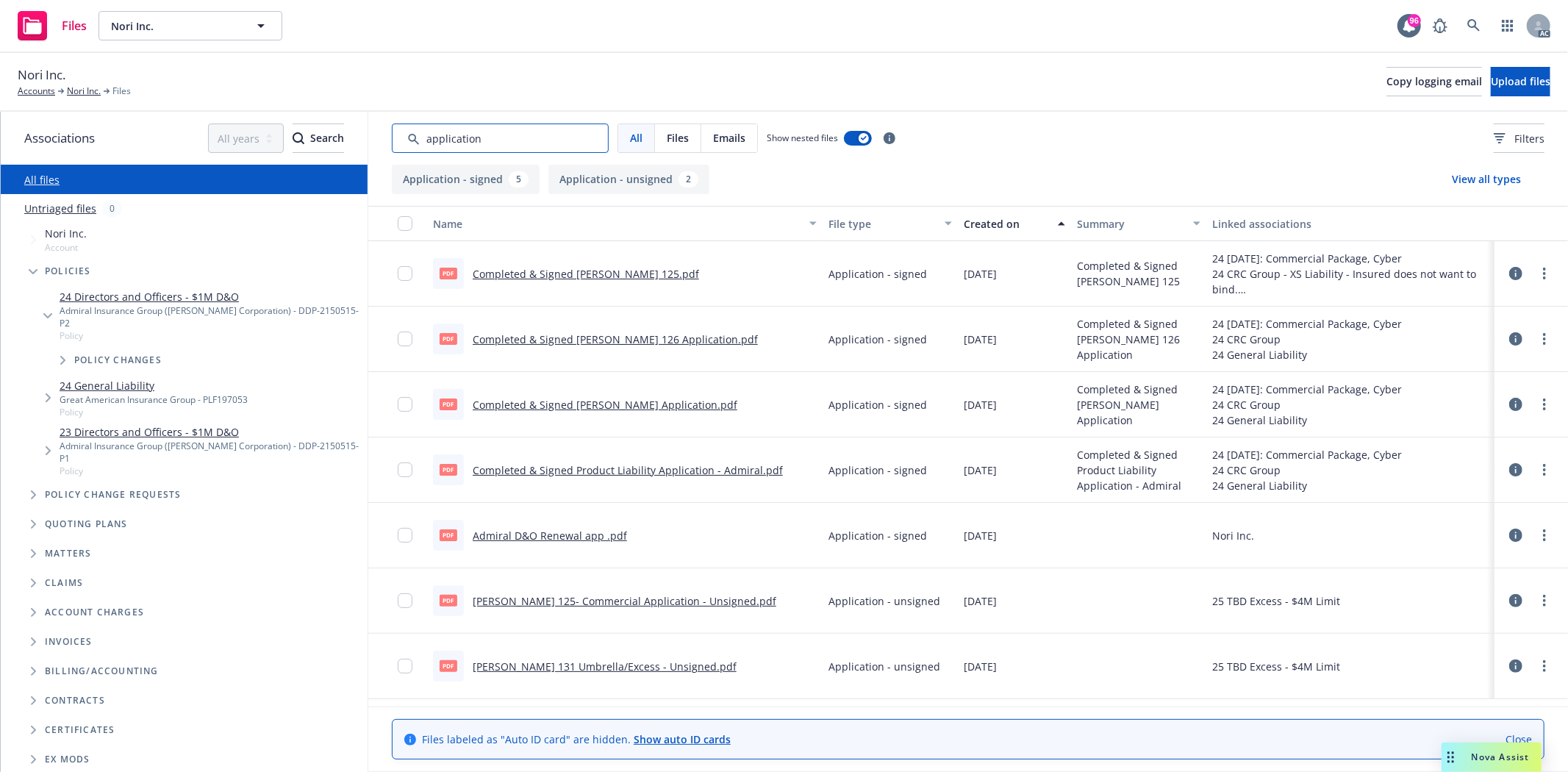
type input "application"
click at [94, 91] on link "Nori Inc." at bounding box center [84, 91] width 34 height 13
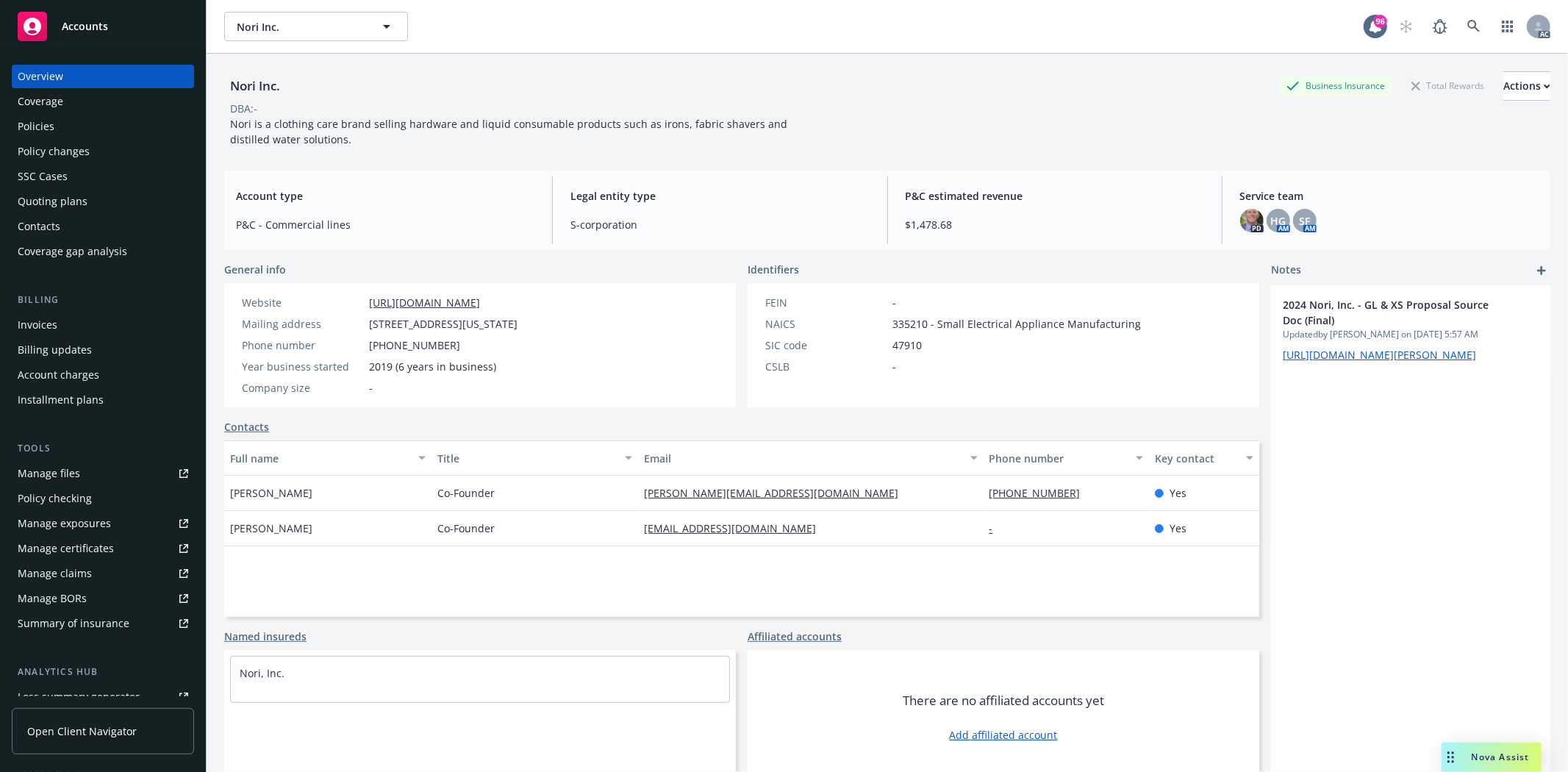
click at [52, 129] on div "Policies" at bounding box center [36, 127] width 37 height 23
click at [56, 174] on div "SSC Cases" at bounding box center [43, 177] width 50 height 23
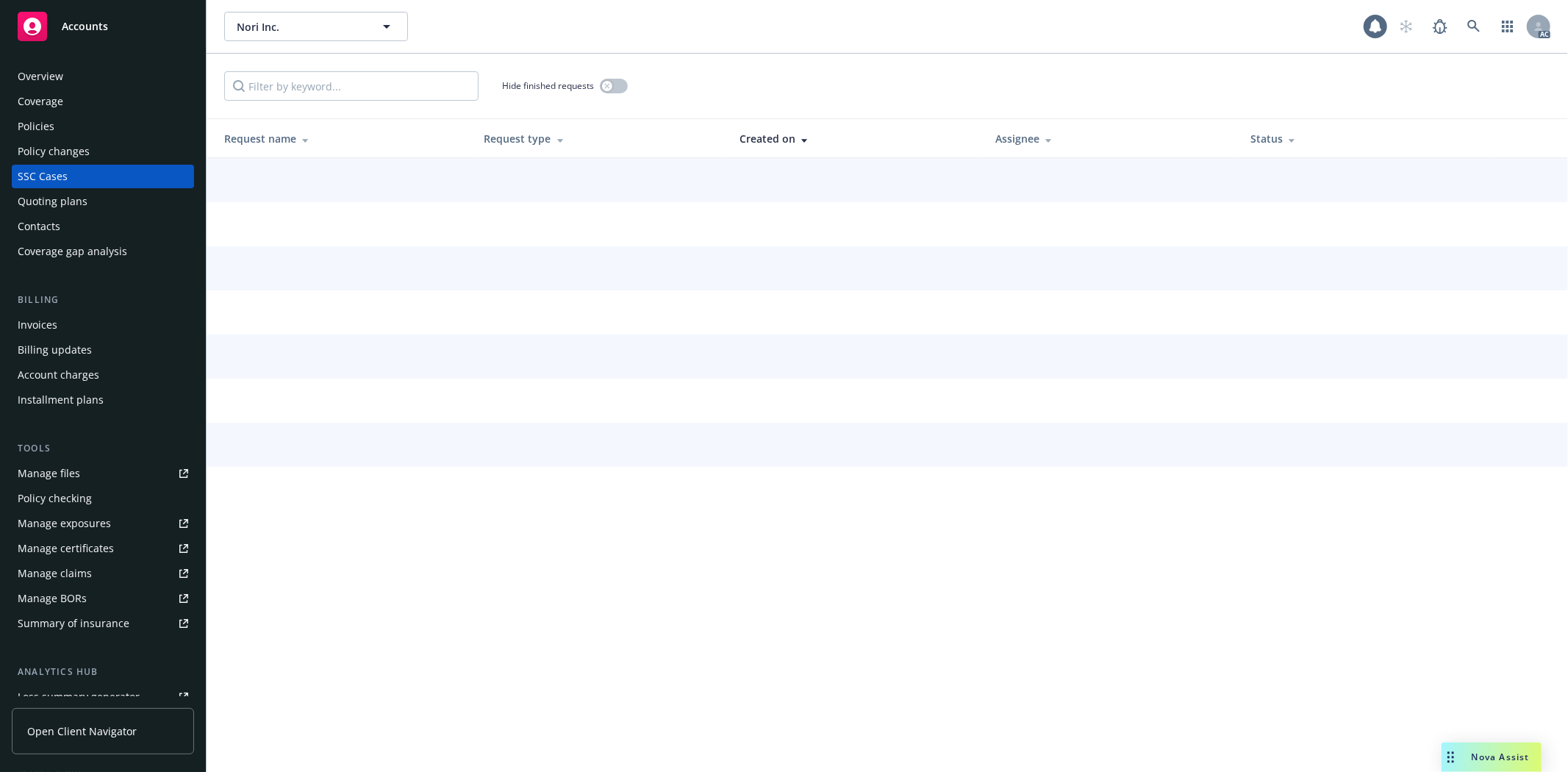
click at [89, 576] on link "Manage claims" at bounding box center [102, 573] width 182 height 23
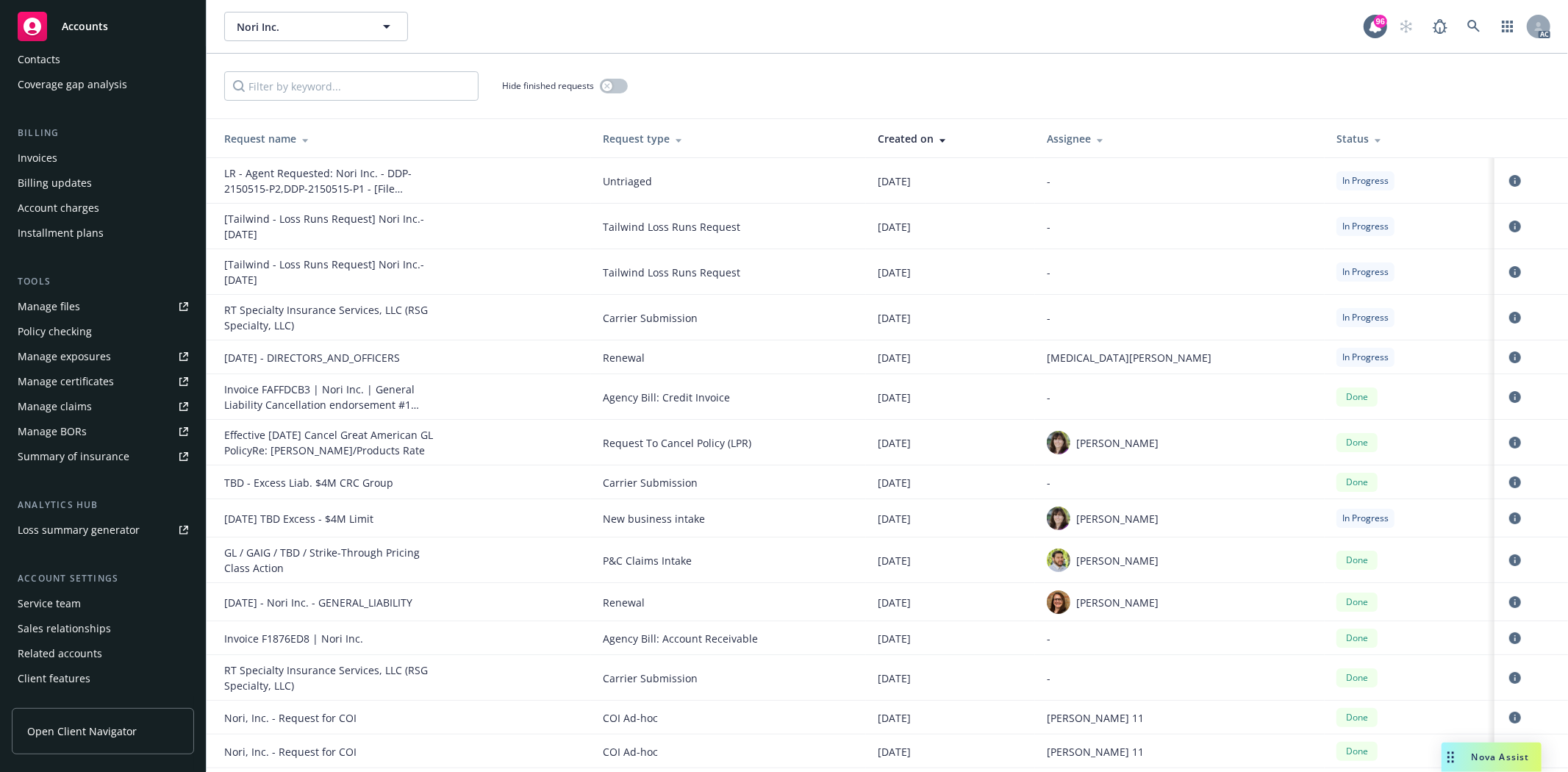
scroll to position [186, 0]
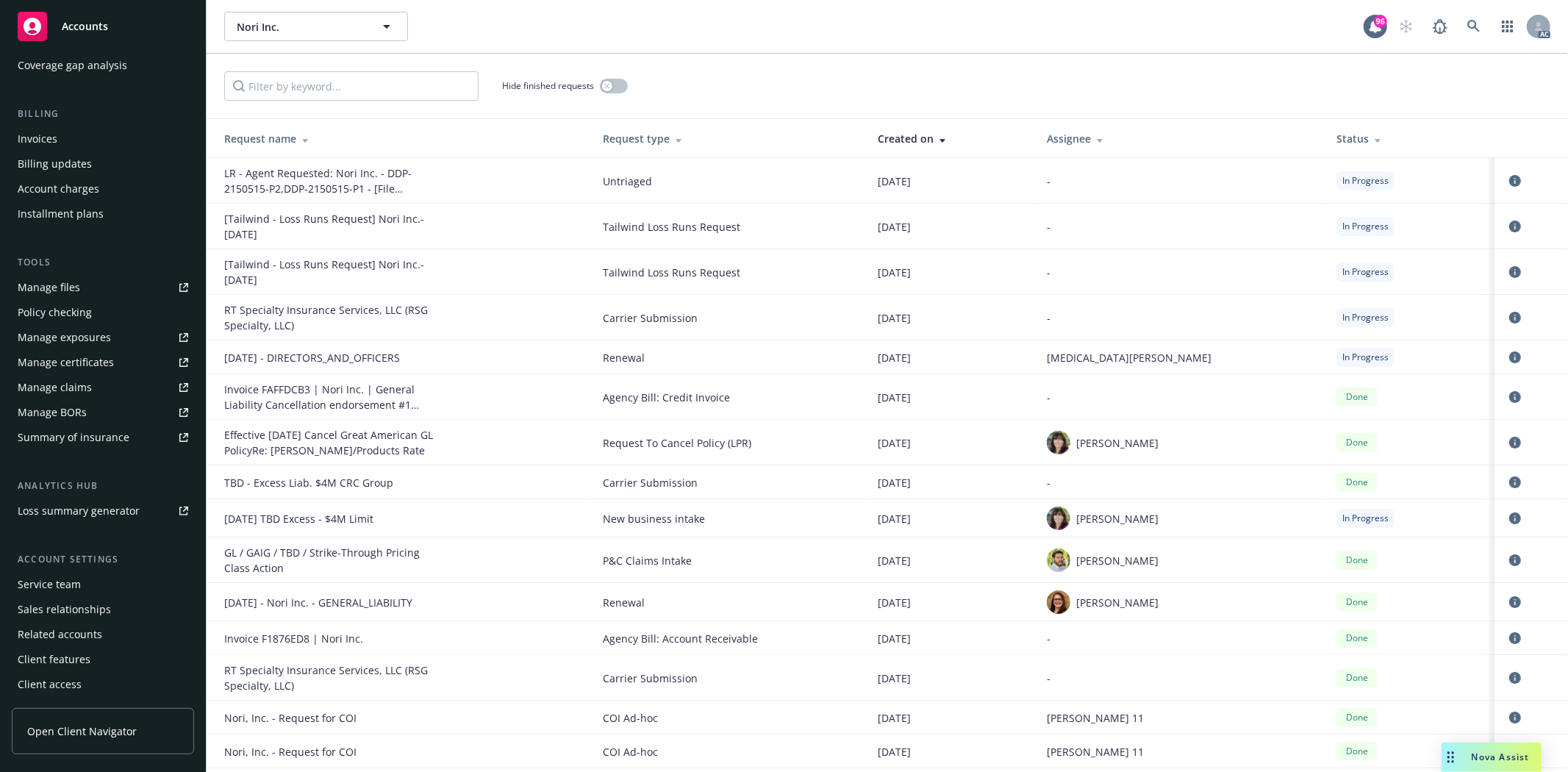
click at [66, 589] on div "Service team" at bounding box center [49, 584] width 63 height 23
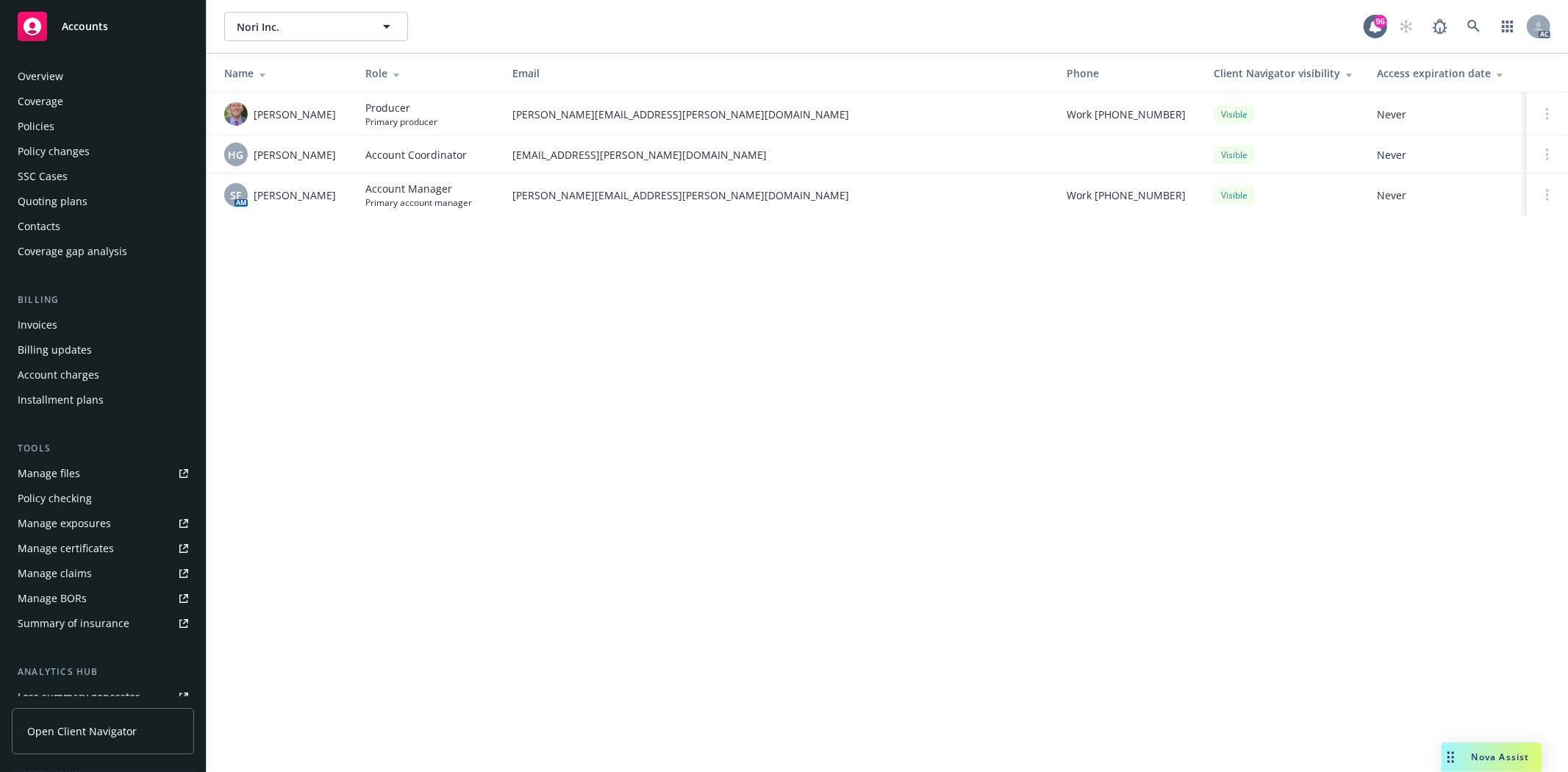
click at [55, 71] on div "Overview" at bounding box center [41, 77] width 45 height 23
